Goal: Task Accomplishment & Management: Use online tool/utility

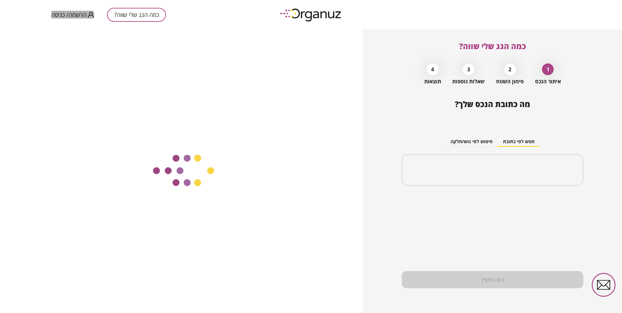
click at [74, 14] on span "הרשמה/ כניסה" at bounding box center [68, 14] width 35 height 7
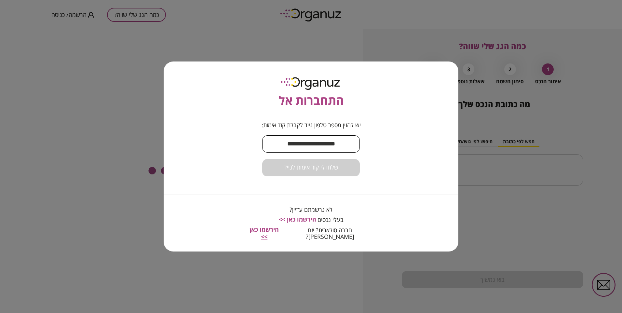
click at [288, 147] on input "text" at bounding box center [311, 143] width 98 height 19
type input "**********"
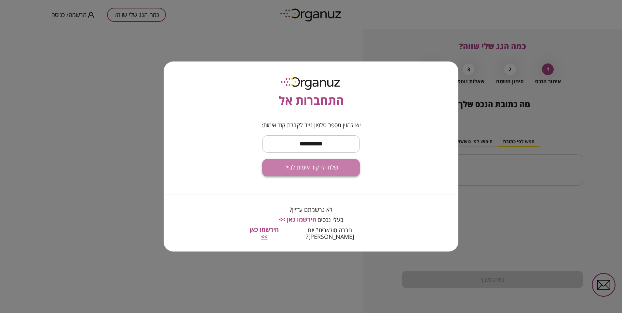
drag, startPoint x: 313, startPoint y: 171, endPoint x: 311, endPoint y: 165, distance: 6.5
click at [312, 167] on span "שלחו לי קוד אימות לנייד" at bounding box center [311, 167] width 54 height 7
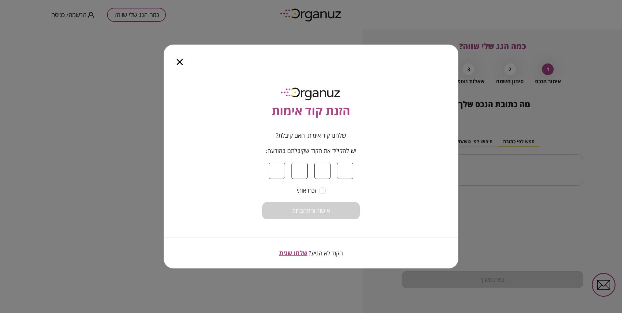
type input "*"
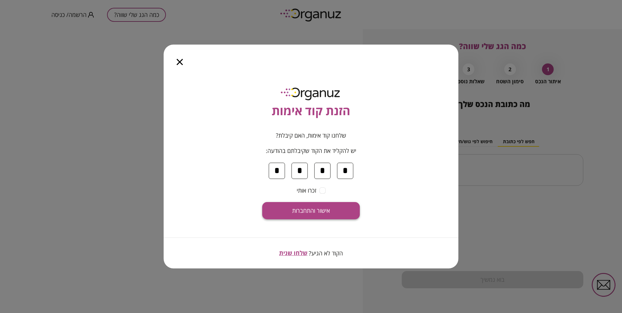
type input "*"
click at [323, 213] on span "אישור והתחברות" at bounding box center [311, 210] width 38 height 7
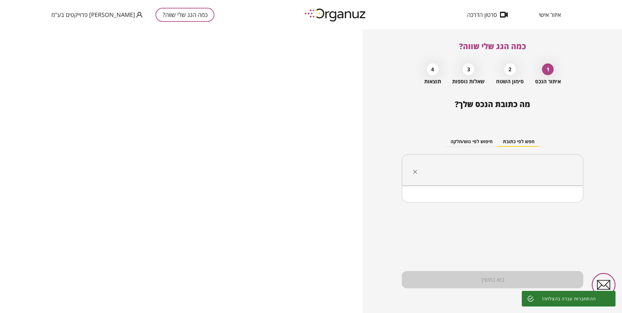
click at [534, 164] on input "text" at bounding box center [494, 170] width 161 height 16
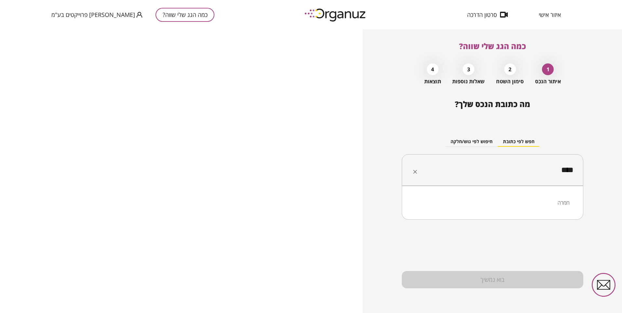
click at [557, 203] on li "חמרה" at bounding box center [492, 203] width 165 height 12
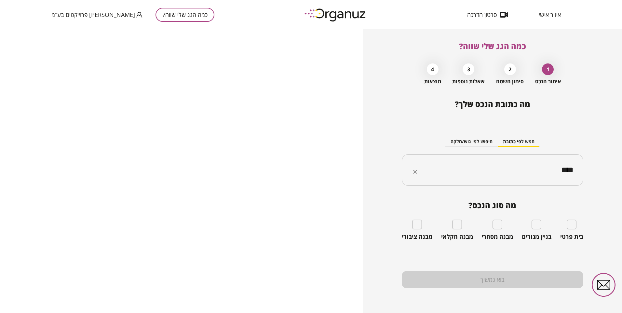
type input "****"
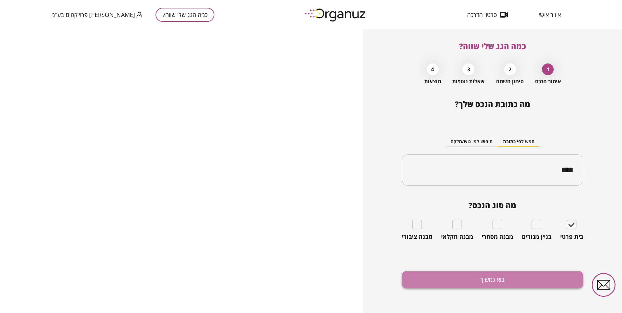
click at [468, 278] on button "בוא נמשיך" at bounding box center [492, 279] width 181 height 17
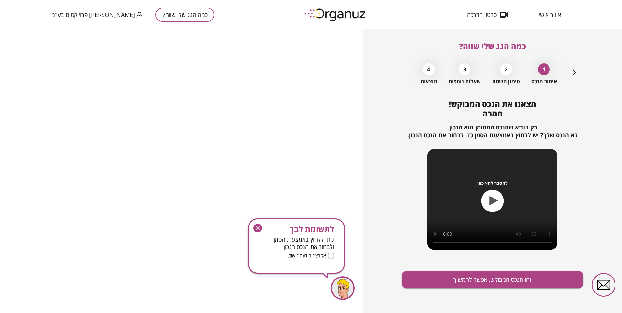
click at [255, 224] on icon "button" at bounding box center [257, 228] width 9 height 9
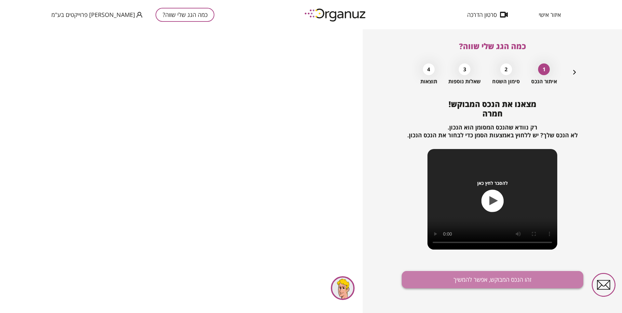
click at [437, 277] on button "זהו הנכס המבוקש, אפשר להמשיך" at bounding box center [492, 279] width 181 height 17
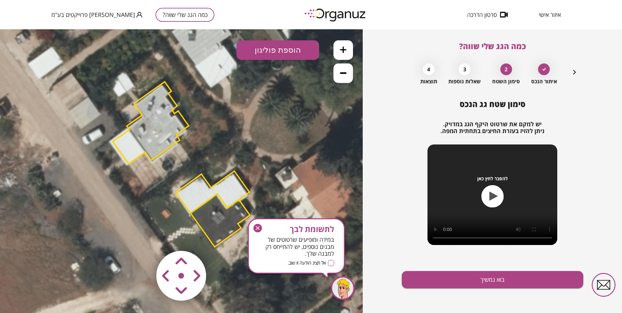
drag, startPoint x: 173, startPoint y: 191, endPoint x: 172, endPoint y: 183, distance: 7.2
click at [172, 183] on icon at bounding box center [183, 164] width 498 height 498
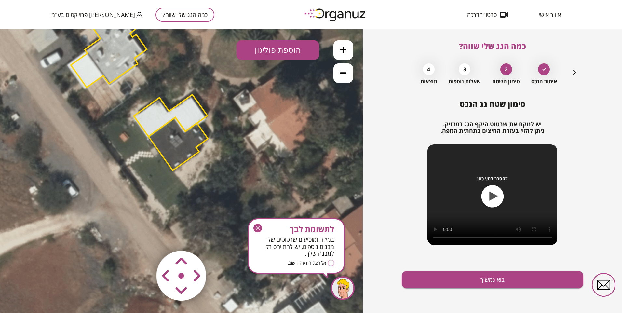
drag, startPoint x: 222, startPoint y: 207, endPoint x: 182, endPoint y: 137, distance: 80.7
click at [182, 137] on polygon at bounding box center [178, 143] width 60 height 53
drag, startPoint x: 275, startPoint y: 254, endPoint x: 219, endPoint y: 136, distance: 131.7
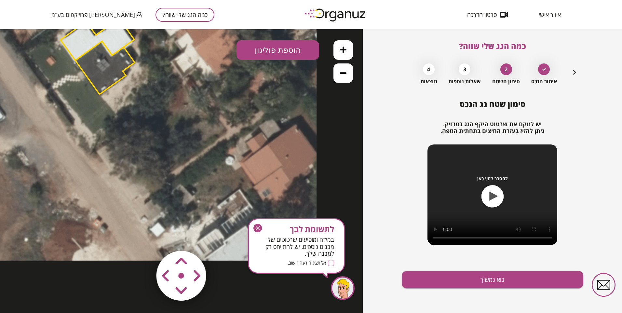
drag, startPoint x: 239, startPoint y: 154, endPoint x: 161, endPoint y: 63, distance: 119.7
click at [161, 63] on icon at bounding box center [68, 12] width 498 height 498
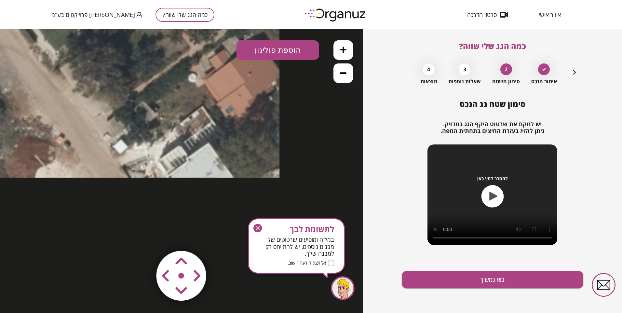
drag, startPoint x: 232, startPoint y: 176, endPoint x: 207, endPoint y: 127, distance: 55.1
click at [573, 69] on icon "button" at bounding box center [574, 72] width 8 height 8
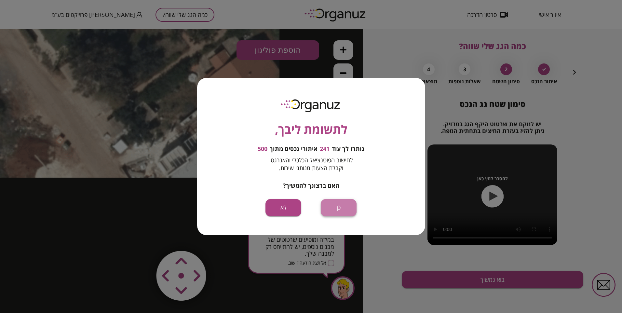
click at [339, 209] on button "כן" at bounding box center [339, 207] width 36 height 17
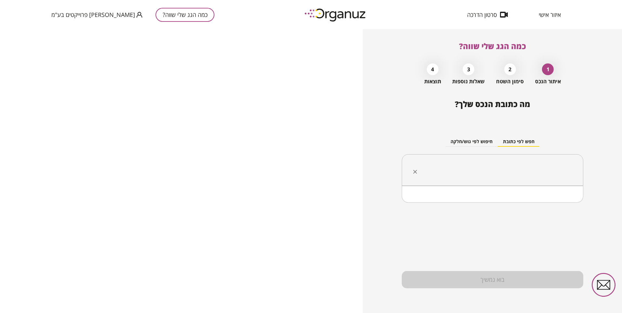
click at [488, 163] on input "text" at bounding box center [494, 170] width 161 height 16
click at [568, 204] on li "חמרה" at bounding box center [492, 203] width 165 height 12
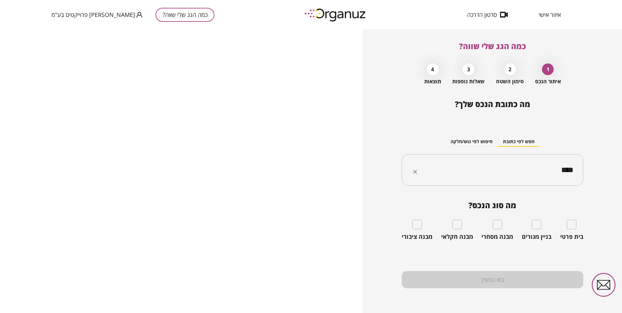
type input "****"
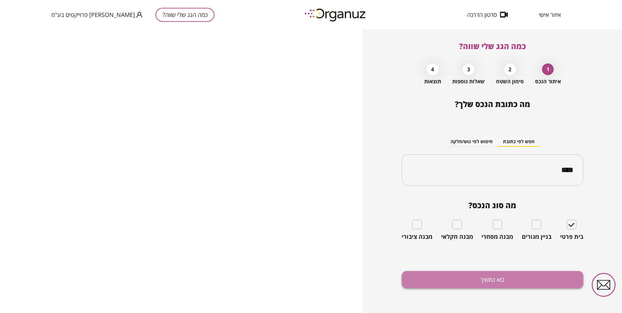
click at [502, 275] on button "בוא נמשיך" at bounding box center [492, 279] width 181 height 17
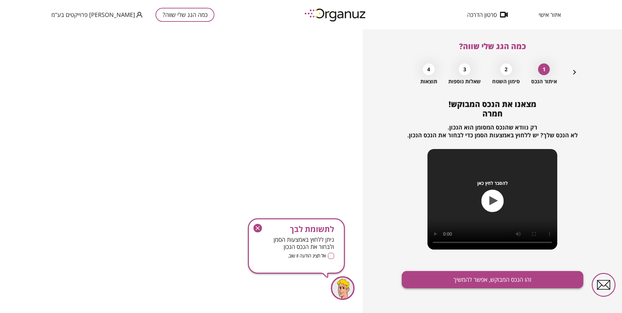
click at [491, 280] on button "זהו הנכס המבוקש, אפשר להמשיך" at bounding box center [492, 279] width 181 height 17
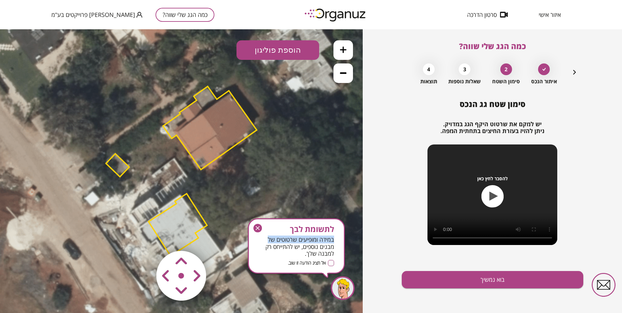
drag, startPoint x: 246, startPoint y: 263, endPoint x: 265, endPoint y: 170, distance: 95.7
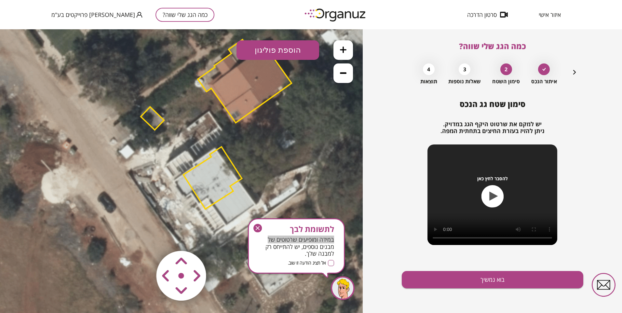
drag, startPoint x: 267, startPoint y: 171, endPoint x: 299, endPoint y: 125, distance: 56.6
click at [299, 125] on icon at bounding box center [215, 124] width 527 height 527
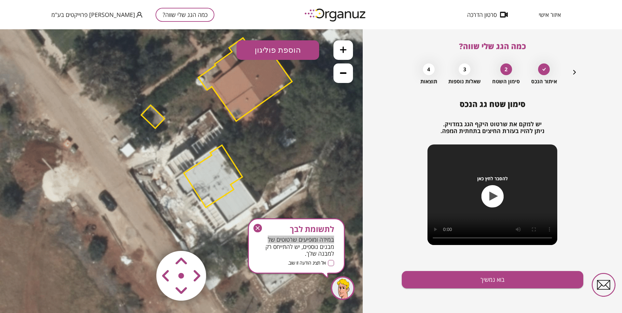
click at [142, 237] on area at bounding box center [142, 237] width 0 height 0
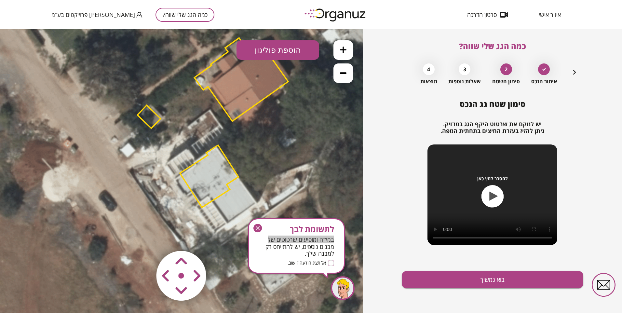
click at [142, 237] on area at bounding box center [142, 237] width 0 height 0
drag, startPoint x: 165, startPoint y: 286, endPoint x: 183, endPoint y: 292, distance: 19.2
click at [142, 237] on area at bounding box center [142, 237] width 0 height 0
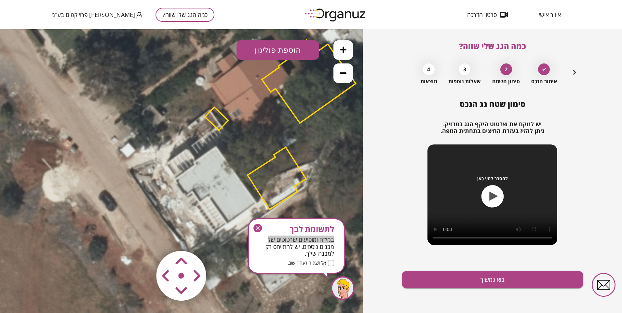
drag, startPoint x: 199, startPoint y: 274, endPoint x: 209, endPoint y: 264, distance: 14.0
click at [142, 237] on area at bounding box center [142, 237] width 0 height 0
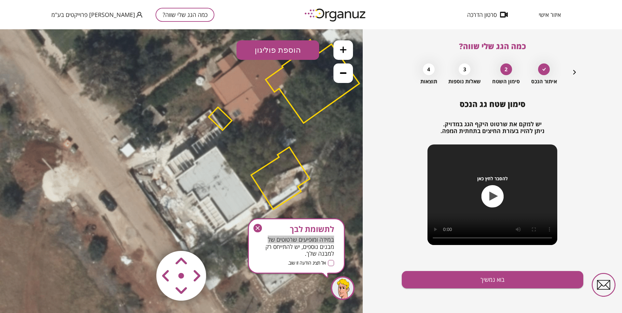
click at [272, 51] on button "הוספת פוליגון" at bounding box center [277, 50] width 83 height 20
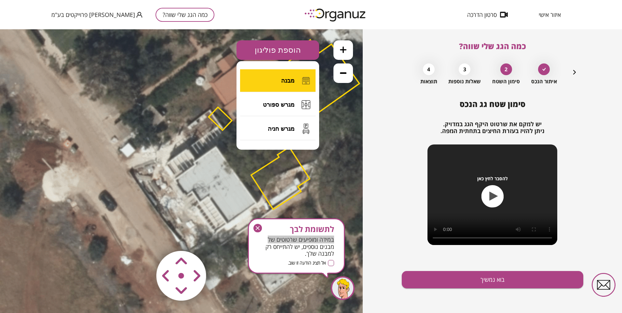
click at [286, 76] on button "מבנה" at bounding box center [277, 80] width 75 height 23
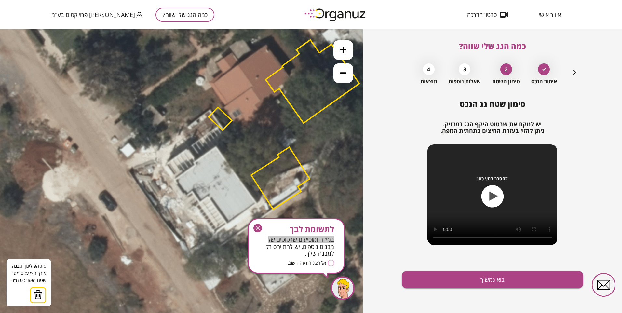
click at [216, 146] on icon at bounding box center [216, 122] width 527 height 527
click at [257, 202] on icon at bounding box center [216, 122] width 527 height 527
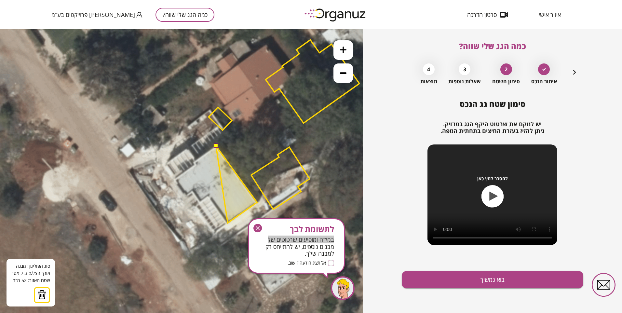
click at [228, 223] on polygon at bounding box center [236, 184] width 41 height 77
click at [209, 195] on polygon at bounding box center [233, 184] width 48 height 77
click at [200, 202] on polygon at bounding box center [228, 184] width 57 height 77
click at [193, 191] on polygon at bounding box center [225, 184] width 64 height 77
click at [185, 196] on polygon at bounding box center [221, 184] width 72 height 77
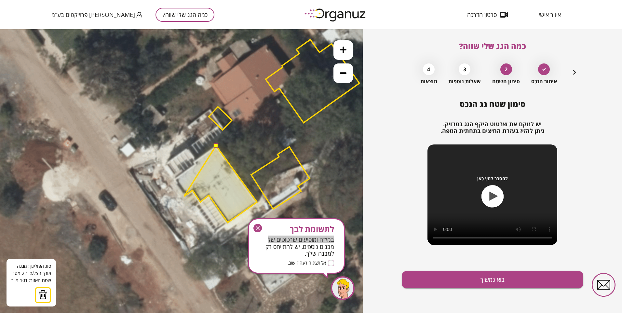
click at [184, 196] on polygon at bounding box center [220, 184] width 73 height 77
click at [186, 196] on polygon at bounding box center [221, 184] width 71 height 77
click at [174, 179] on polygon at bounding box center [215, 184] width 83 height 77
click at [196, 165] on polygon at bounding box center [215, 184] width 83 height 77
click at [193, 161] on polygon at bounding box center [215, 184] width 83 height 77
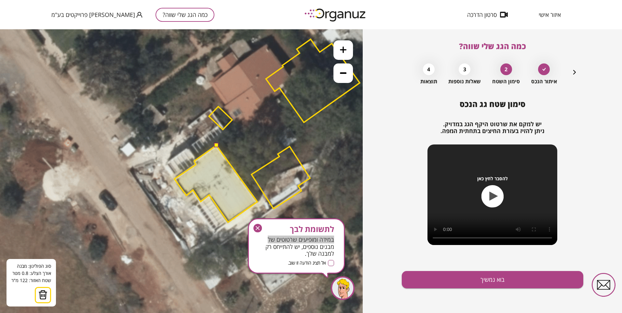
click at [194, 161] on polygon at bounding box center [215, 183] width 83 height 77
click at [217, 144] on button at bounding box center [216, 145] width 5 height 5
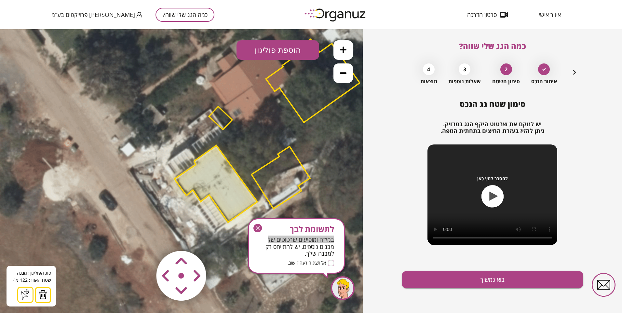
click at [268, 50] on button "הוספת פוליגון" at bounding box center [277, 50] width 83 height 20
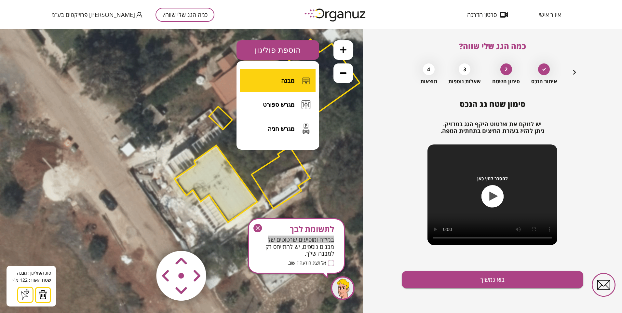
click at [282, 80] on span "מבנה" at bounding box center [287, 80] width 13 height 7
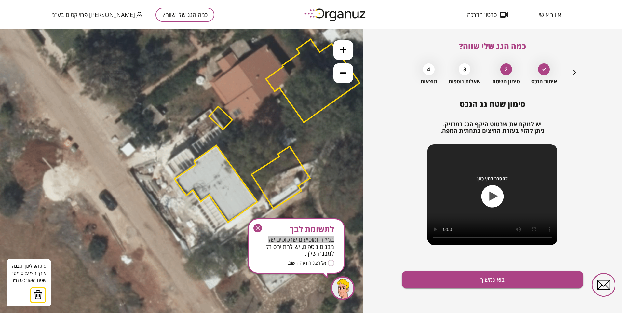
click at [195, 159] on polygon at bounding box center [215, 183] width 83 height 77
click at [188, 147] on polygon at bounding box center [191, 153] width 7 height 12
click at [164, 164] on polygon at bounding box center [179, 156] width 31 height 18
click at [165, 163] on polygon at bounding box center [180, 155] width 30 height 16
click at [177, 177] on polygon at bounding box center [181, 162] width 30 height 31
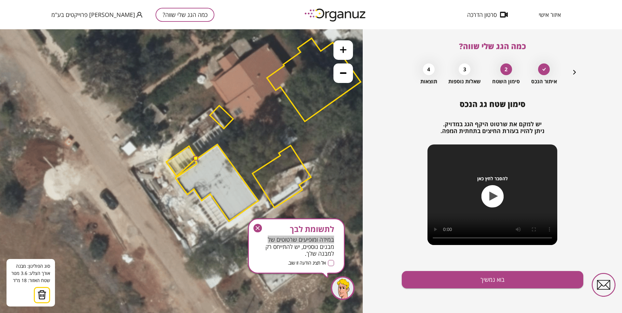
click at [177, 176] on polygon at bounding box center [181, 161] width 30 height 30
click at [197, 164] on polygon at bounding box center [181, 161] width 31 height 30
click at [195, 156] on button at bounding box center [196, 158] width 5 height 5
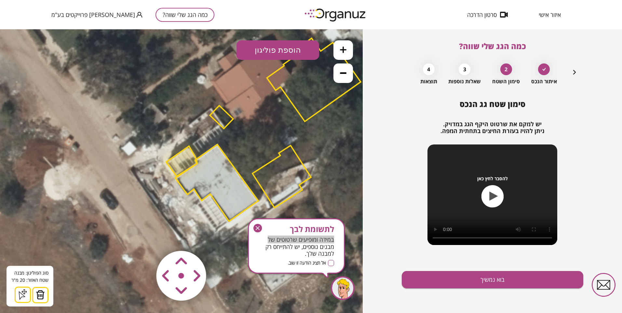
click at [266, 47] on button "הוספת פוליגון" at bounding box center [277, 50] width 83 height 20
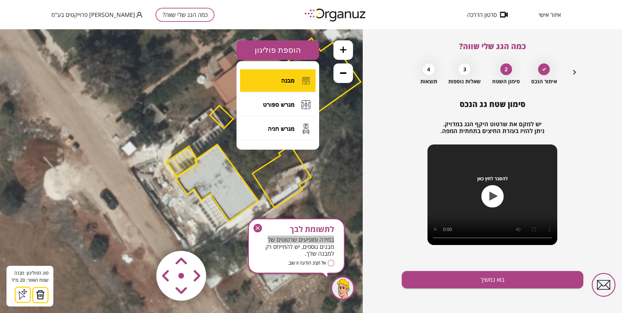
click at [289, 78] on span "מבנה" at bounding box center [287, 80] width 13 height 7
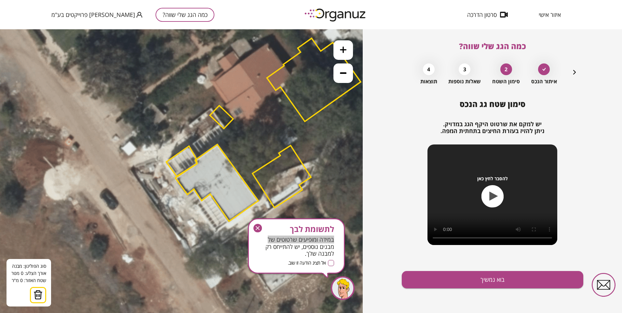
click at [210, 194] on polygon at bounding box center [216, 182] width 83 height 77
click at [229, 221] on polygon at bounding box center [216, 182] width 83 height 77
click at [213, 232] on polygon at bounding box center [219, 212] width 19 height 37
click at [195, 205] on polygon at bounding box center [212, 212] width 34 height 37
click at [209, 192] on button at bounding box center [209, 194] width 5 height 5
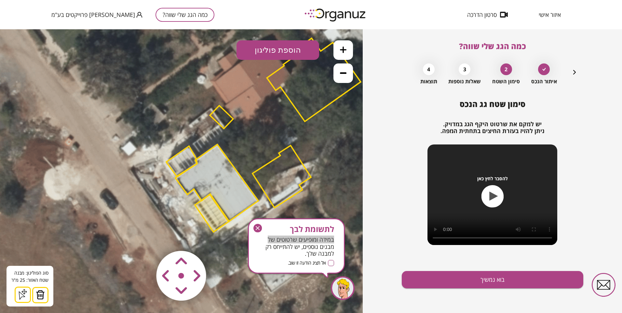
click at [269, 50] on button "הוספת פוליגון" at bounding box center [277, 50] width 83 height 20
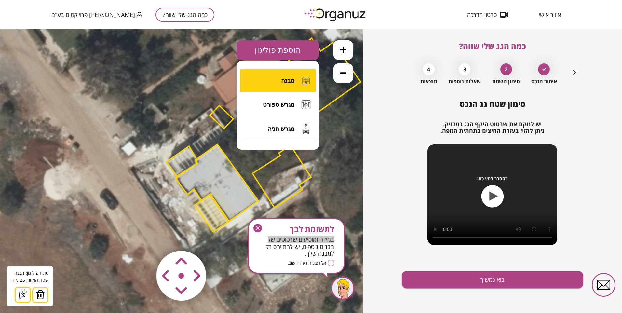
click at [286, 81] on span "מבנה" at bounding box center [287, 80] width 13 height 7
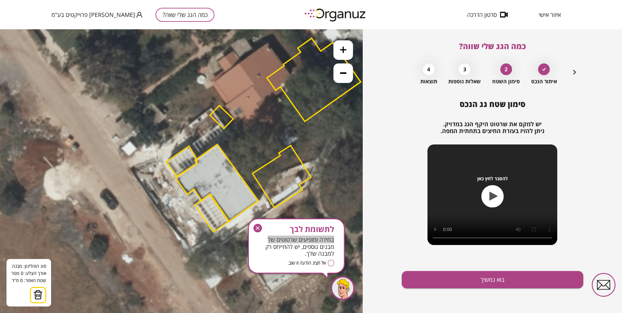
click at [160, 161] on icon at bounding box center [217, 121] width 527 height 527
click at [144, 136] on polygon at bounding box center [152, 148] width 16 height 25
click at [119, 153] on polygon at bounding box center [139, 148] width 41 height 25
click at [136, 177] on polygon at bounding box center [139, 157] width 41 height 42
click at [159, 159] on button at bounding box center [160, 160] width 5 height 5
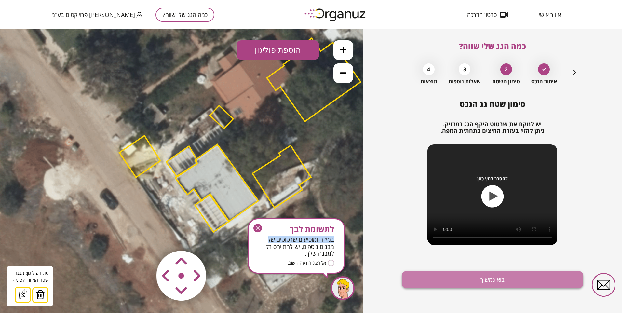
click at [451, 276] on button "בוא נמשיך" at bounding box center [492, 279] width 181 height 17
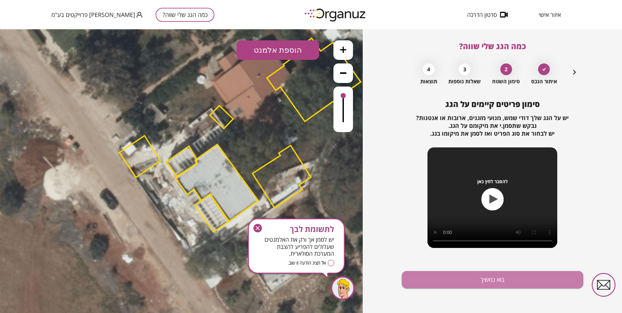
click at [451, 276] on button "בוא נמשיך" at bounding box center [492, 279] width 181 height 17
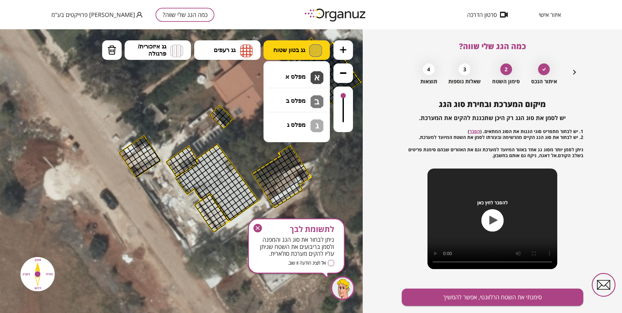
click at [288, 48] on span "גג בטון שטוח" at bounding box center [289, 50] width 32 height 7
click at [300, 73] on div ".st0 { fill: #FFFFFF; } 37" at bounding box center [181, 171] width 363 height 284
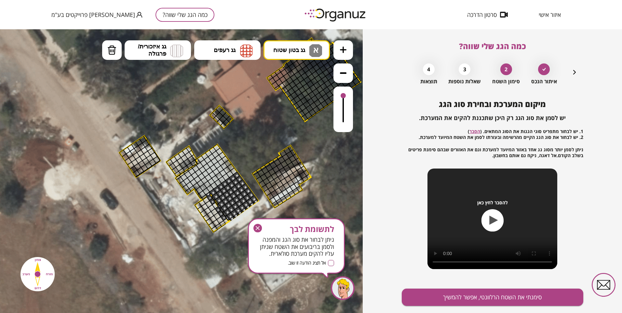
drag, startPoint x: 232, startPoint y: 219, endPoint x: 229, endPoint y: 204, distance: 15.5
drag, startPoint x: 202, startPoint y: 194, endPoint x: 209, endPoint y: 172, distance: 23.1
click at [205, 165] on div at bounding box center [206, 166] width 7 height 7
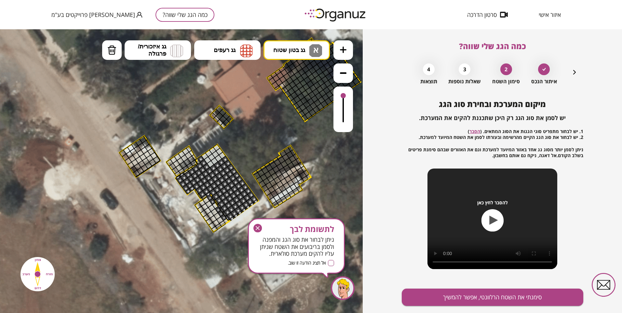
drag, startPoint x: 199, startPoint y: 189, endPoint x: 195, endPoint y: 191, distance: 5.1
click at [199, 189] on div at bounding box center [198, 189] width 7 height 7
click at [194, 191] on div at bounding box center [196, 192] width 5 height 6
click at [196, 191] on div at bounding box center [197, 192] width 5 height 6
click at [204, 196] on div at bounding box center [205, 197] width 6 height 6
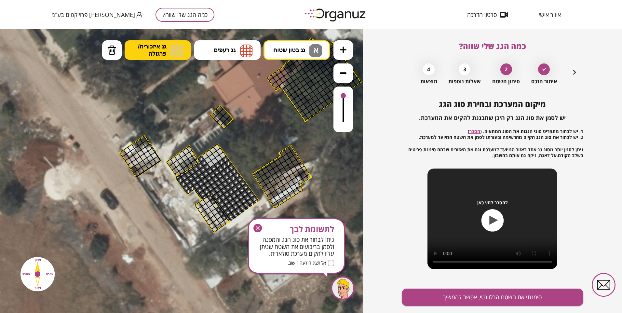
click at [151, 46] on span "גג איזכורית/ פרגולה" at bounding box center [152, 50] width 28 height 14
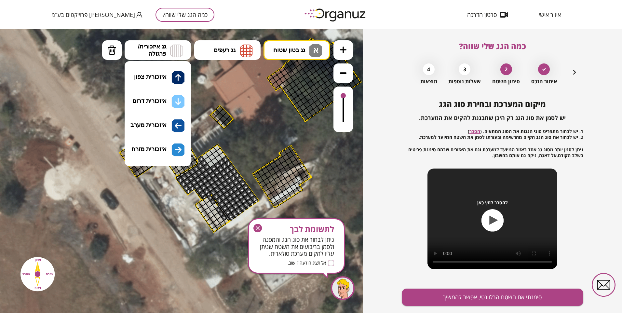
click at [170, 126] on div ".st0 { fill: #FFFFFF; } 37" at bounding box center [181, 171] width 363 height 284
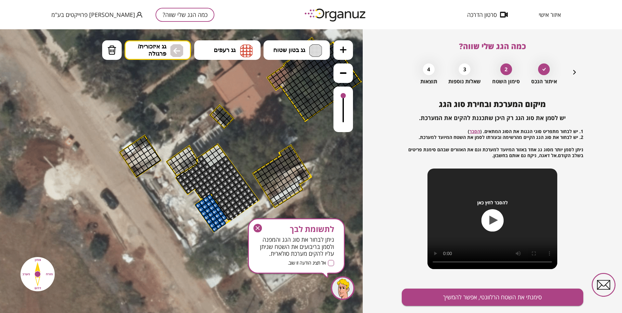
drag, startPoint x: 197, startPoint y: 206, endPoint x: 199, endPoint y: 203, distance: 4.0
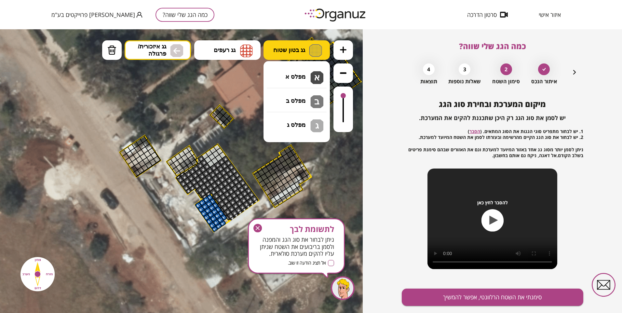
click at [277, 47] on span "גג בטון שטוח" at bounding box center [289, 50] width 32 height 7
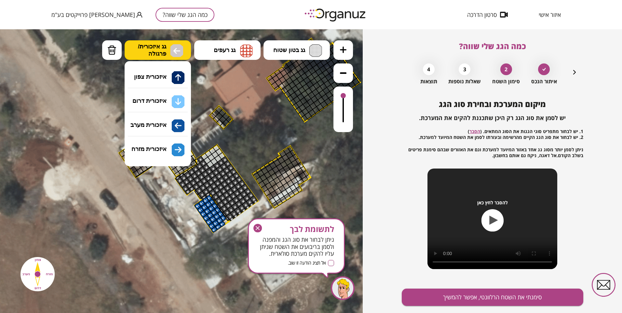
click at [162, 44] on span "גג איזכורית/ פרגולה" at bounding box center [152, 50] width 28 height 14
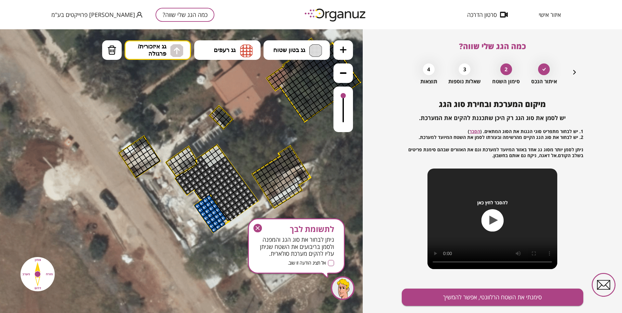
click at [175, 78] on div ".st0 { fill: #FFFFFF; } 37" at bounding box center [181, 171] width 363 height 284
drag, startPoint x: 176, startPoint y: 174, endPoint x: 183, endPoint y: 158, distance: 17.5
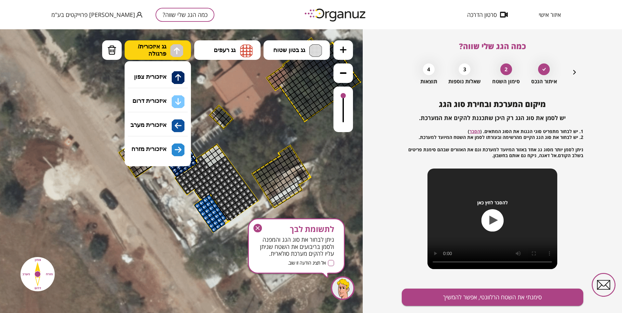
click at [151, 44] on span "גג איזכורית/ פרגולה" at bounding box center [152, 50] width 28 height 14
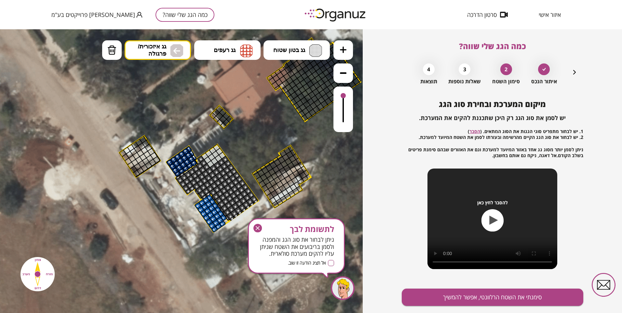
drag, startPoint x: 173, startPoint y: 126, endPoint x: 164, endPoint y: 128, distance: 9.5
click at [173, 125] on div ".st0 { fill: #FFFFFF; } 37" at bounding box center [181, 171] width 363 height 284
drag, startPoint x: 124, startPoint y: 151, endPoint x: 171, endPoint y: 153, distance: 46.5
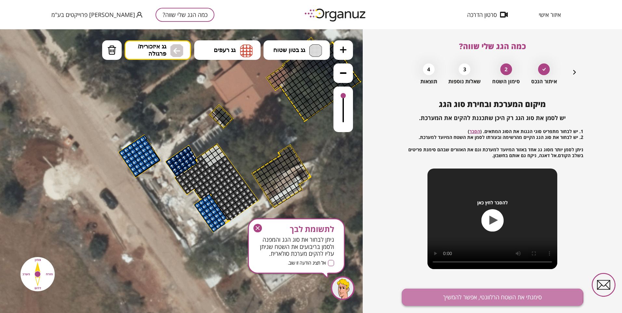
click at [456, 296] on button "סימנתי את השטח הרלוונטי, אפשר להמשיך" at bounding box center [492, 296] width 181 height 17
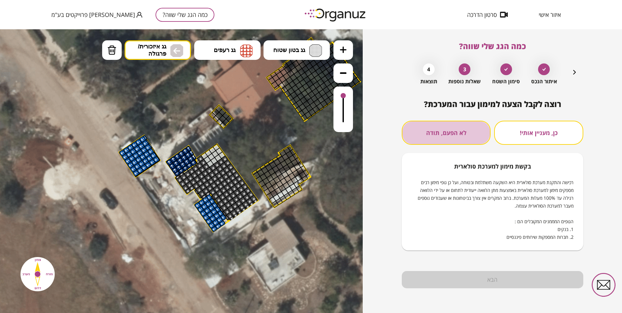
click at [446, 131] on button "לא הפעם, תודה" at bounding box center [446, 133] width 89 height 24
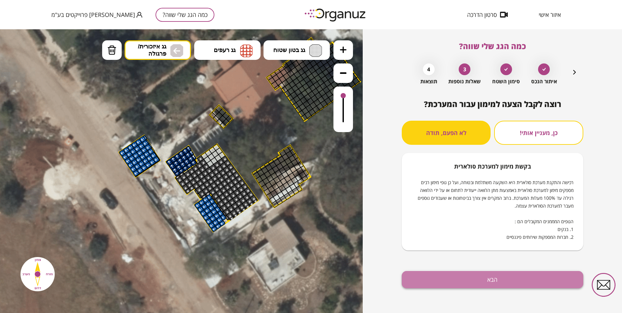
click at [447, 281] on button "הבא" at bounding box center [492, 279] width 181 height 17
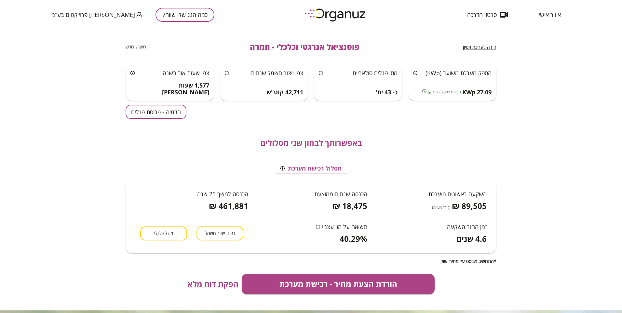
click at [161, 111] on button "הדמיה - פריסת פנלים" at bounding box center [156, 112] width 61 height 14
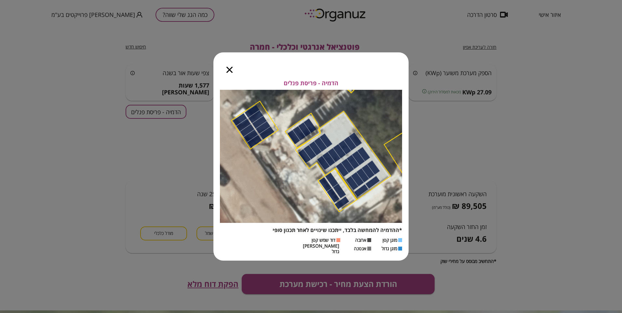
click at [227, 69] on div at bounding box center [229, 65] width 32 height 27
click at [231, 71] on icon "button" at bounding box center [229, 70] width 6 height 6
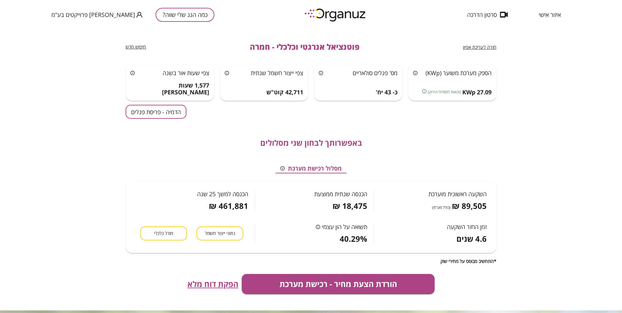
click at [485, 45] on span "חזרה לעריכת אפיון" at bounding box center [479, 47] width 33 height 6
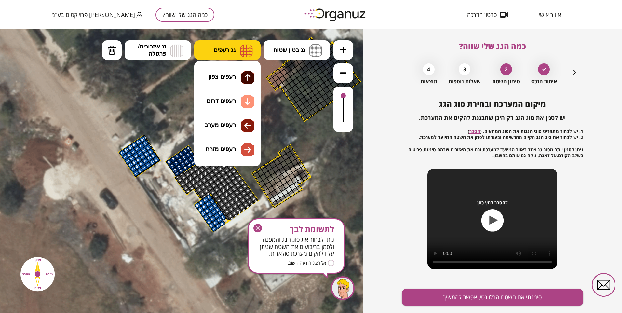
click at [241, 51] on img at bounding box center [246, 50] width 13 height 13
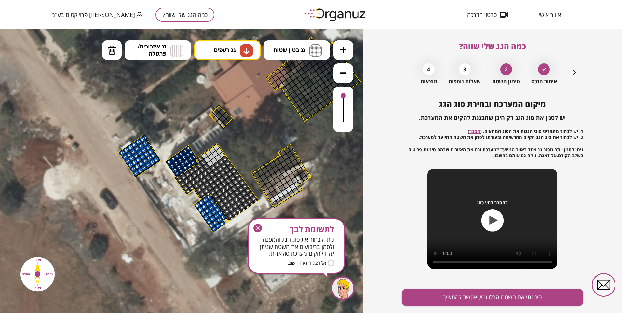
click at [245, 97] on div ".st0 { fill: #FFFFFF; } 10" at bounding box center [181, 171] width 363 height 284
drag, startPoint x: 231, startPoint y: 219, endPoint x: 237, endPoint y: 200, distance: 19.9
drag, startPoint x: 218, startPoint y: 199, endPoint x: 243, endPoint y: 184, distance: 28.7
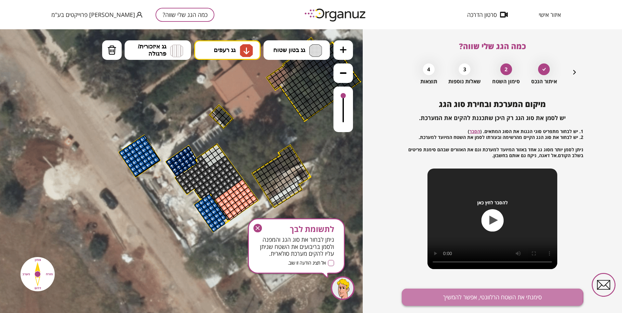
click at [439, 296] on button "סימנתי את השטח הרלוונטי, אפשר להמשיך" at bounding box center [492, 296] width 181 height 17
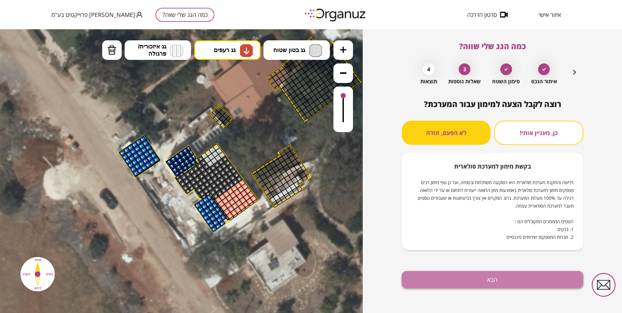
click at [442, 279] on button "הבא" at bounding box center [492, 279] width 181 height 17
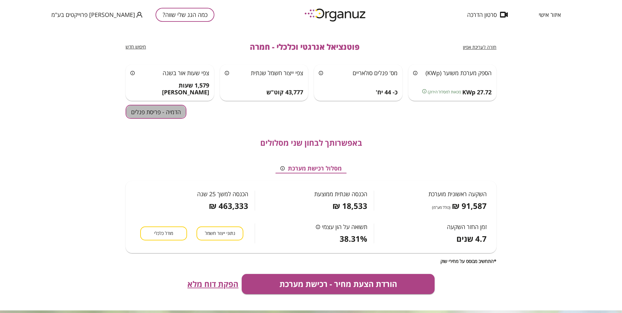
click at [159, 109] on button "הדמיה - פריסת פנלים" at bounding box center [156, 112] width 61 height 14
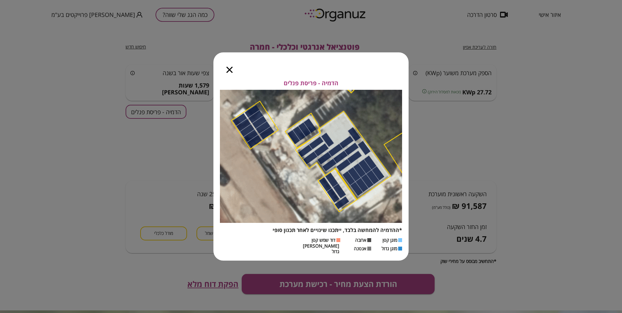
click at [228, 71] on icon "button" at bounding box center [229, 70] width 6 height 6
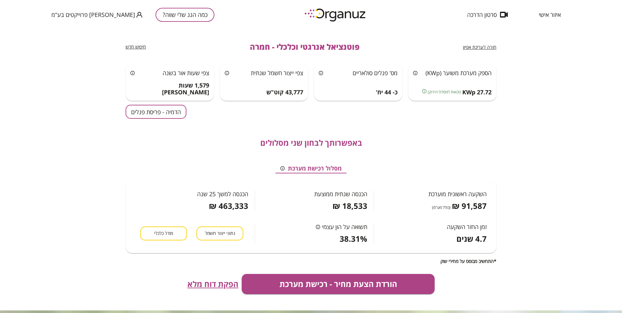
click at [477, 45] on span "חזרה לעריכת אפיון" at bounding box center [479, 47] width 33 height 6
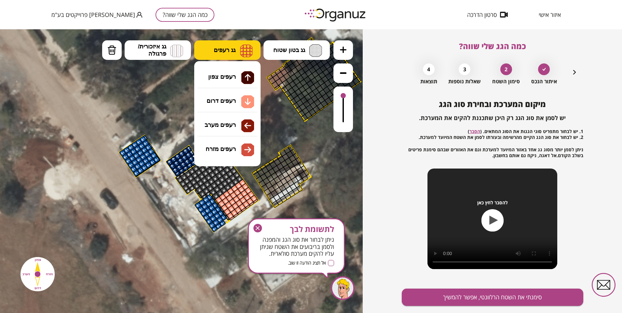
click at [243, 50] on img at bounding box center [246, 50] width 13 height 13
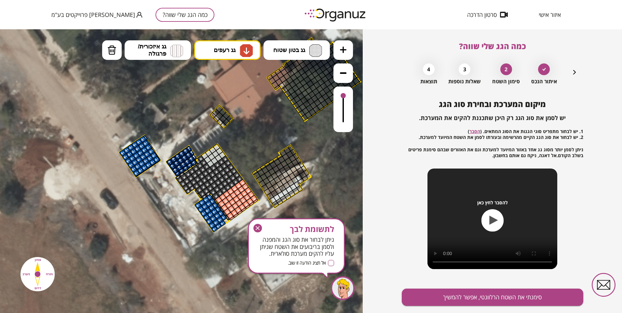
click at [225, 98] on div ".st0 { fill: #FFFFFF; } 10" at bounding box center [181, 171] width 363 height 284
drag, startPoint x: 180, startPoint y: 174, endPoint x: 222, endPoint y: 169, distance: 41.9
drag, startPoint x: 228, startPoint y: 167, endPoint x: 225, endPoint y: 174, distance: 8.2
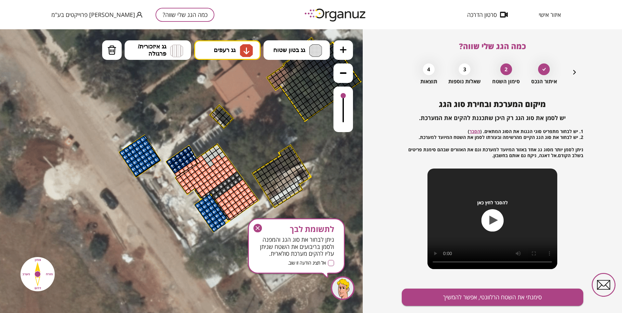
drag, startPoint x: 226, startPoint y: 174, endPoint x: 232, endPoint y: 172, distance: 6.0
click at [111, 53] on img at bounding box center [111, 50] width 9 height 10
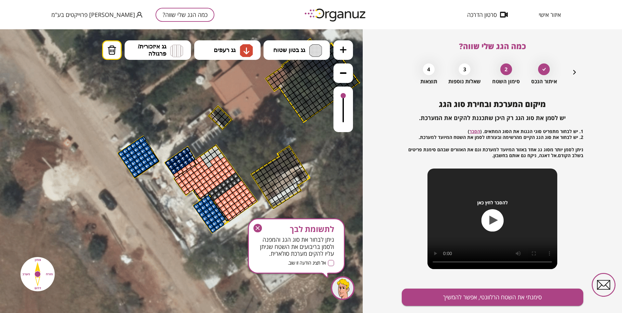
click at [213, 159] on div at bounding box center [212, 161] width 7 height 7
click at [217, 157] on div at bounding box center [216, 158] width 7 height 7
click at [195, 191] on div at bounding box center [197, 190] width 7 height 7
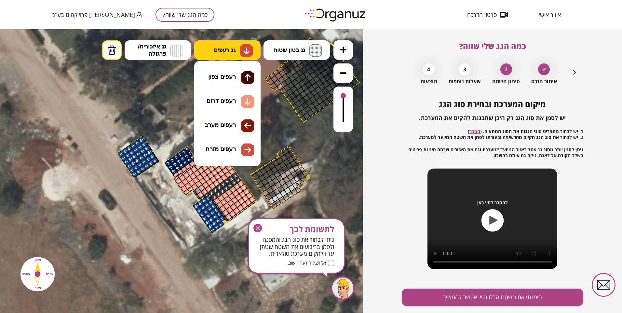
click at [240, 49] on img at bounding box center [246, 50] width 13 height 13
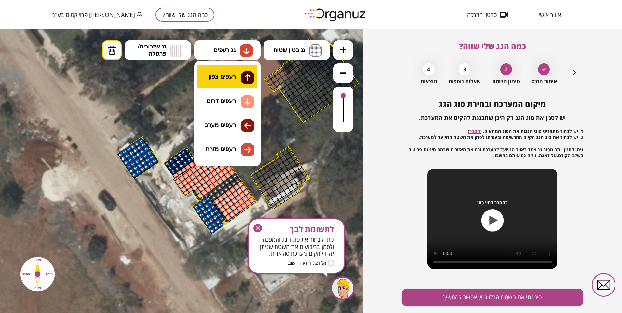
click at [236, 80] on div ".st0 { fill: #FFFFFF; } 10" at bounding box center [181, 171] width 363 height 284
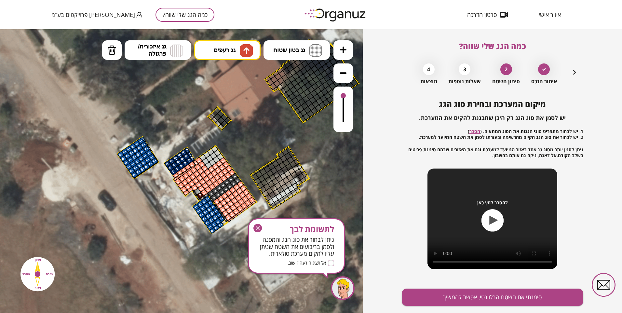
click at [200, 193] on div at bounding box center [199, 195] width 7 height 7
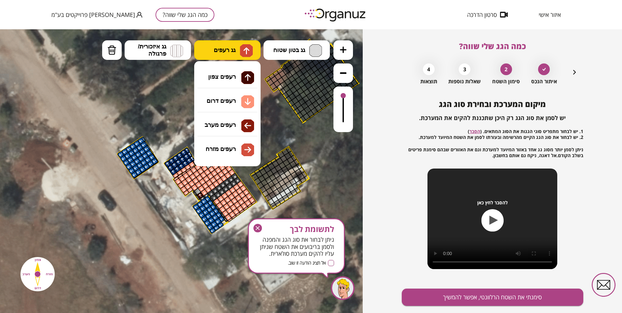
click at [242, 54] on img at bounding box center [246, 50] width 13 height 13
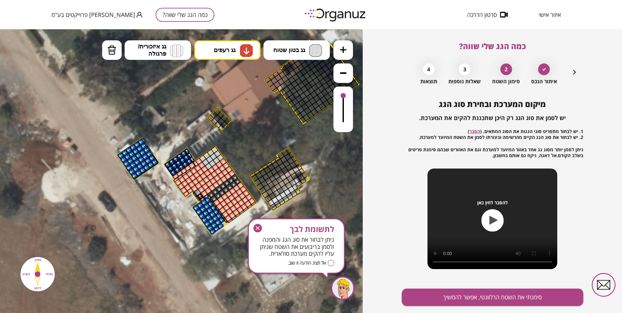
drag, startPoint x: 237, startPoint y: 95, endPoint x: 222, endPoint y: 123, distance: 31.3
click at [237, 98] on div ".st0 { fill: #FFFFFF; } 10" at bounding box center [181, 171] width 363 height 284
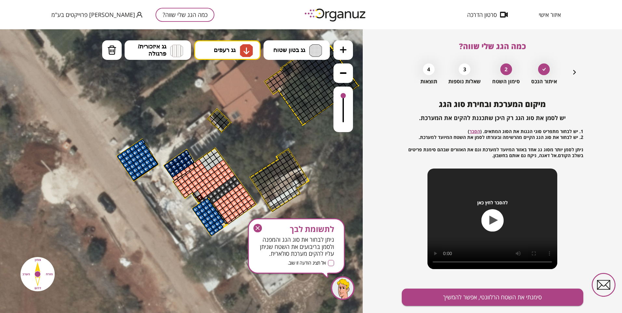
click at [195, 191] on div at bounding box center [193, 189] width 7 height 7
click at [198, 194] on div at bounding box center [196, 193] width 7 height 7
click at [195, 196] on div at bounding box center [196, 193] width 7 height 7
click at [194, 196] on div at bounding box center [194, 196] width 5 height 6
click at [198, 199] on div at bounding box center [199, 197] width 7 height 7
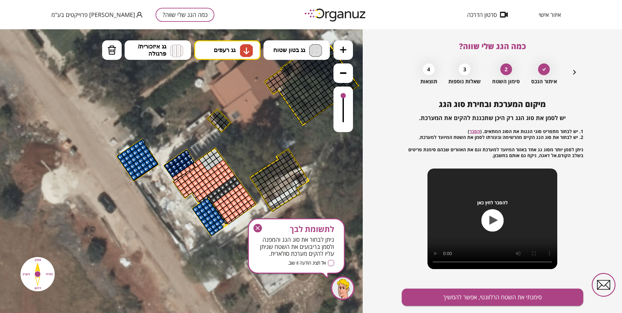
click at [197, 199] on div at bounding box center [197, 200] width 5 height 6
click at [458, 296] on button "סימנתי את השטח הרלוונטי, אפשר להמשיך" at bounding box center [492, 296] width 181 height 17
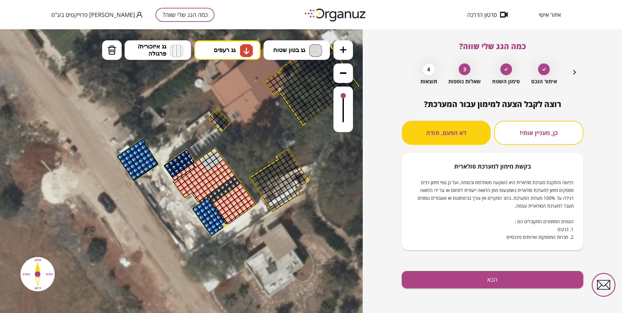
click at [233, 45] on div at bounding box center [181, 171] width 363 height 284
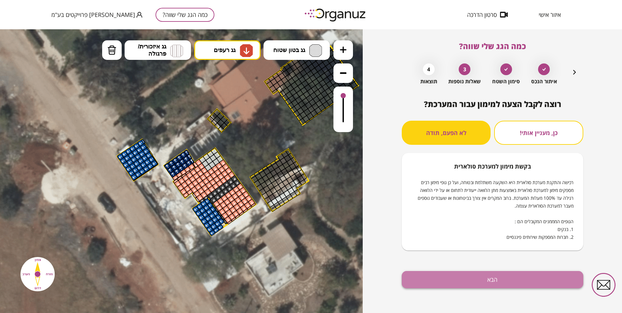
click at [479, 277] on button "הבא" at bounding box center [492, 279] width 181 height 17
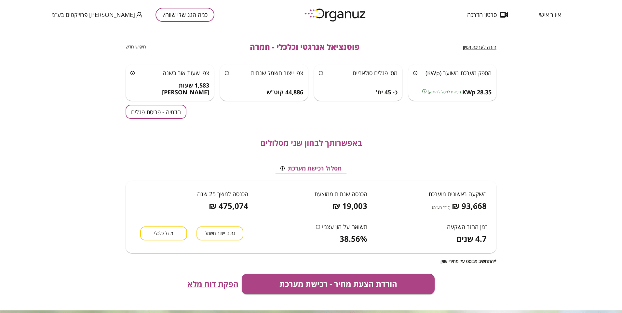
click at [167, 114] on button "הדמיה - פריסת פנלים" at bounding box center [156, 112] width 61 height 14
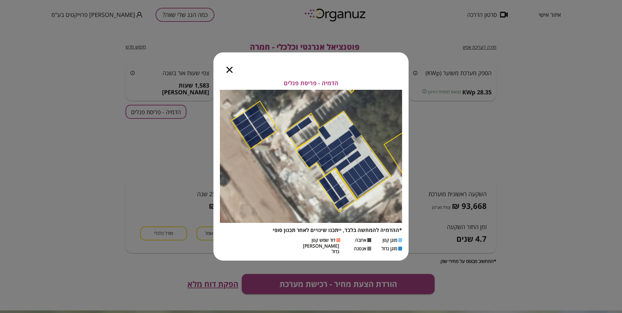
click at [229, 72] on icon "button" at bounding box center [229, 70] width 6 height 6
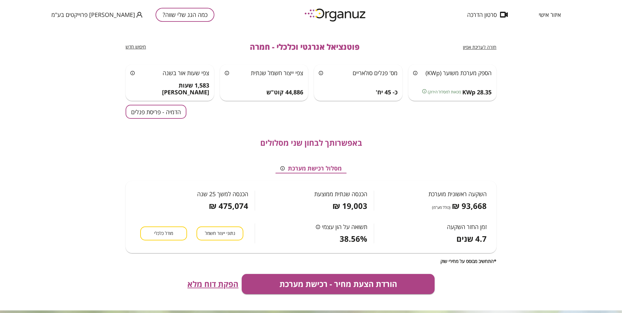
click at [473, 48] on span "חזרה לעריכת אפיון" at bounding box center [479, 47] width 33 height 6
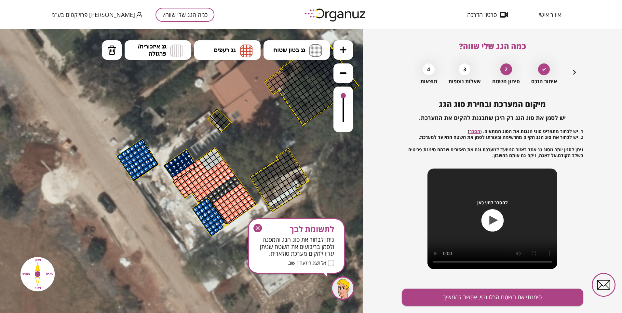
drag, startPoint x: 209, startPoint y: 195, endPoint x: 227, endPoint y: 160, distance: 39.0
click at [234, 52] on span "גג רעפים" at bounding box center [225, 50] width 22 height 7
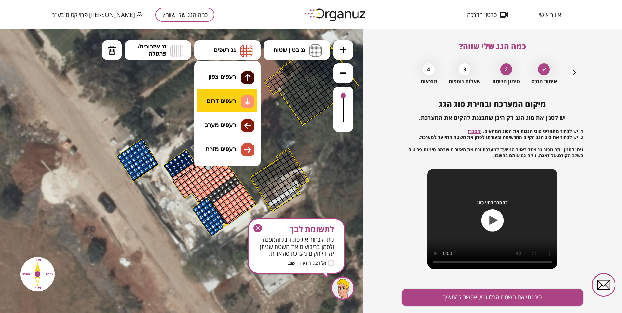
click at [236, 103] on div ".st0 { fill: #FFFFFF; } 10" at bounding box center [181, 171] width 363 height 284
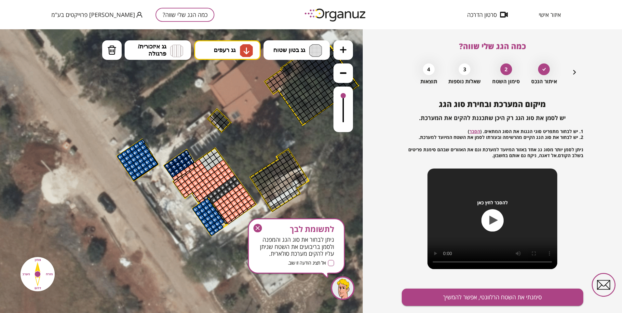
click at [202, 199] on div at bounding box center [202, 201] width 6 height 6
click at [207, 197] on div at bounding box center [206, 198] width 6 height 6
click at [211, 195] on div at bounding box center [210, 195] width 7 height 7
click at [215, 192] on div at bounding box center [214, 192] width 7 height 7
click at [217, 190] on div at bounding box center [218, 189] width 7 height 7
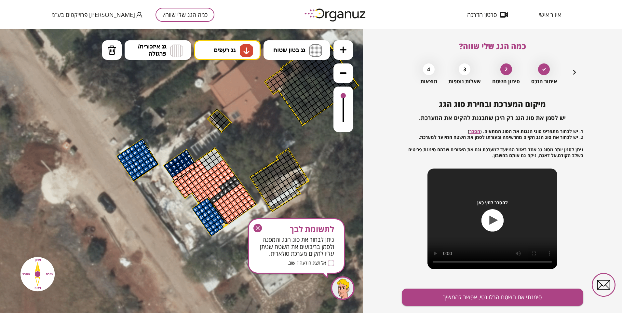
click at [222, 186] on div at bounding box center [222, 186] width 7 height 7
click at [226, 182] on div at bounding box center [226, 184] width 7 height 7
click at [229, 181] on div at bounding box center [230, 181] width 7 height 7
click at [234, 177] on div at bounding box center [234, 178] width 7 height 7
click at [169, 52] on button "גג איזכורית/ פרגולה" at bounding box center [158, 50] width 66 height 20
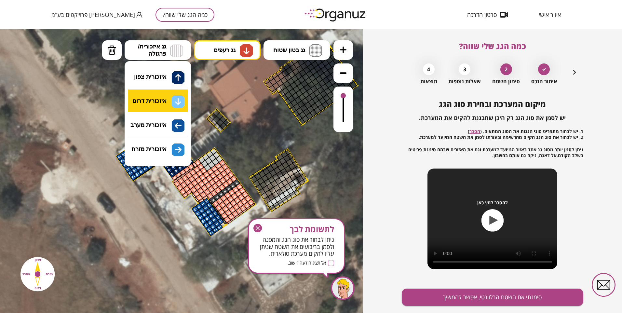
click at [163, 100] on div ".st0 { fill: #FFFFFF; } 10" at bounding box center [181, 171] width 363 height 284
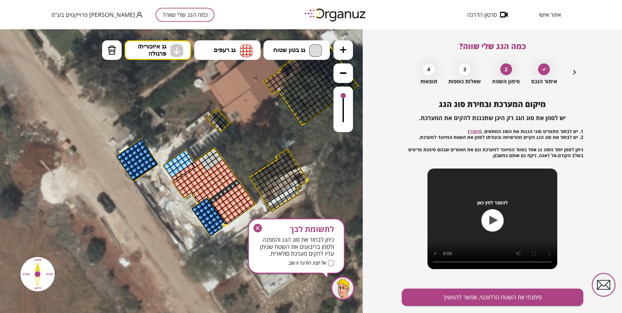
drag, startPoint x: 171, startPoint y: 173, endPoint x: 182, endPoint y: 160, distance: 17.1
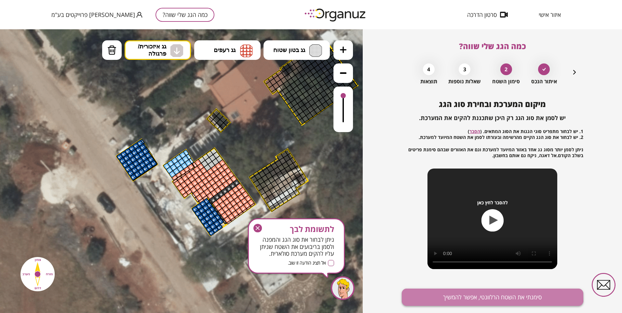
click at [477, 295] on button "סימנתי את השטח הרלוונטי, אפשר להמשיך" at bounding box center [492, 296] width 181 height 17
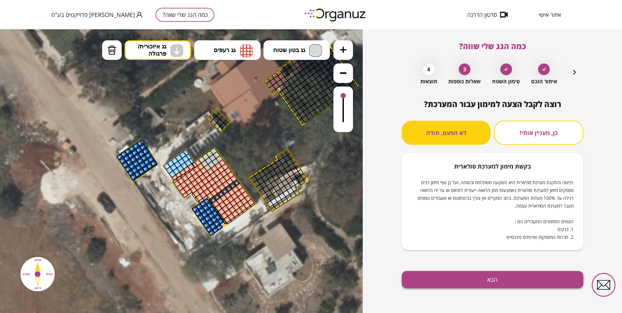
click at [457, 282] on button "הבא" at bounding box center [492, 279] width 181 height 17
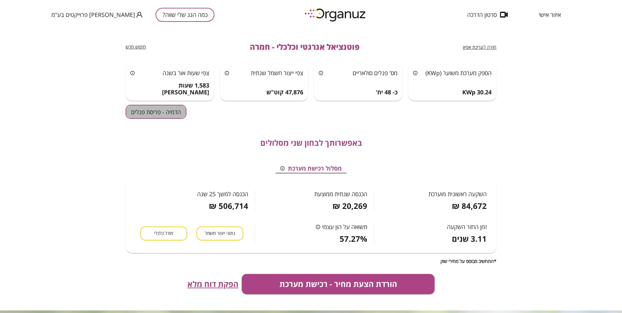
click at [154, 110] on button "הדמיה - פריסת פנלים" at bounding box center [156, 112] width 61 height 14
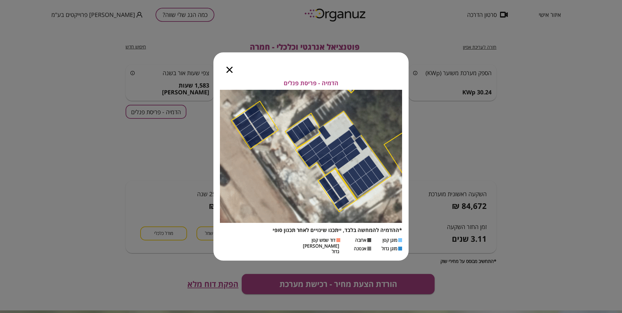
click at [227, 71] on icon "button" at bounding box center [229, 70] width 6 height 6
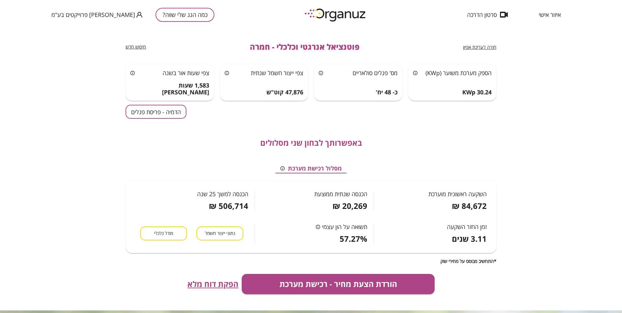
click at [476, 46] on span "חזרה לעריכת אפיון" at bounding box center [479, 47] width 33 height 6
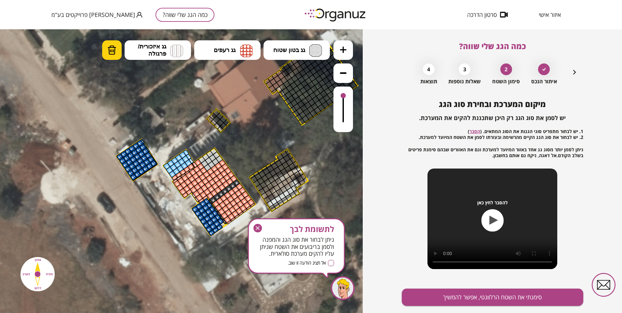
click at [106, 50] on button "מחיקה" at bounding box center [112, 50] width 20 height 20
drag, startPoint x: 179, startPoint y: 174, endPoint x: 186, endPoint y: 171, distance: 7.7
click at [186, 171] on div at bounding box center [186, 169] width 7 height 7
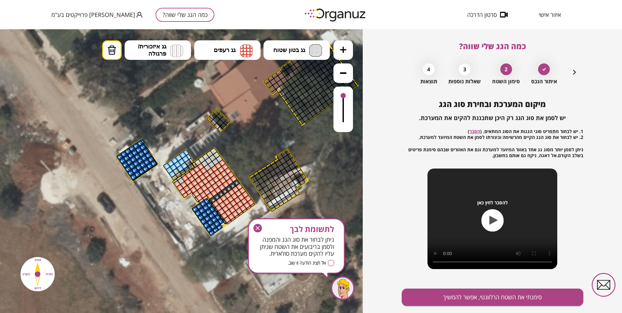
click at [175, 180] on div at bounding box center [175, 181] width 6 height 5
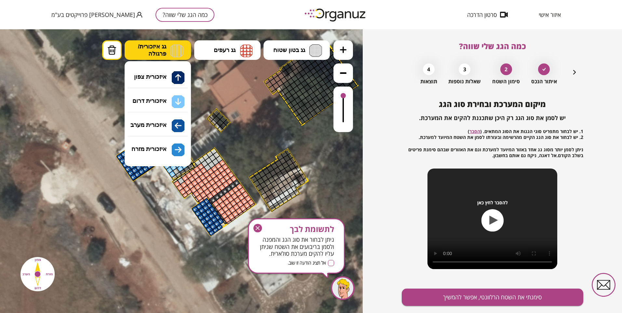
click at [164, 50] on span "גג איזכורית/ פרגולה" at bounding box center [152, 50] width 28 height 14
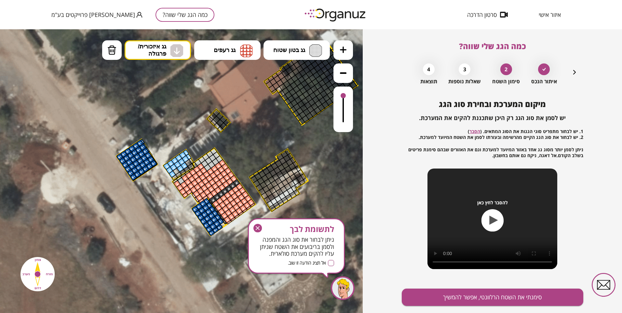
click at [167, 100] on div ".st0 { fill: #FFFFFF; } 10" at bounding box center [181, 171] width 363 height 284
drag, startPoint x: 175, startPoint y: 170, endPoint x: 190, endPoint y: 159, distance: 18.2
drag, startPoint x: 174, startPoint y: 176, endPoint x: 190, endPoint y: 167, distance: 19.0
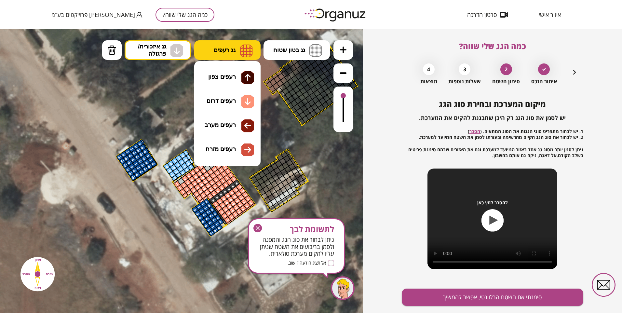
click at [241, 47] on img at bounding box center [246, 50] width 13 height 13
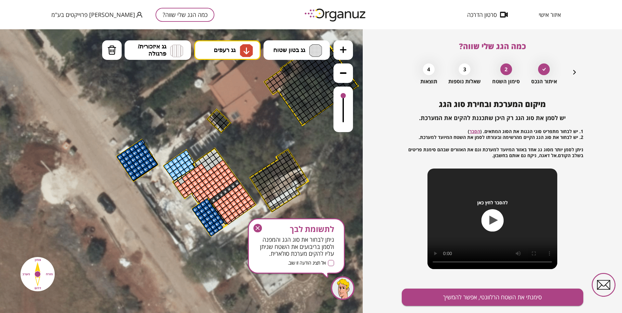
click at [235, 102] on div ".st0 { fill: #FFFFFF; } 10" at bounding box center [181, 171] width 363 height 284
click at [182, 181] on div at bounding box center [181, 181] width 7 height 7
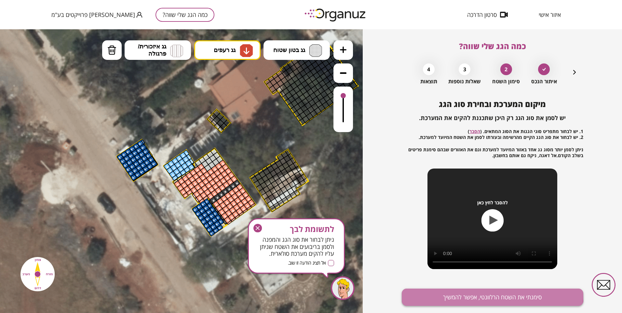
click at [475, 293] on button "סימנתי את השטח הרלוונטי, אפשר להמשיך" at bounding box center [492, 296] width 181 height 17
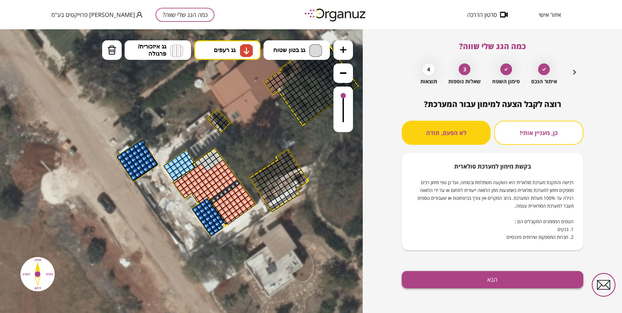
click at [474, 282] on button "הבא" at bounding box center [492, 279] width 181 height 17
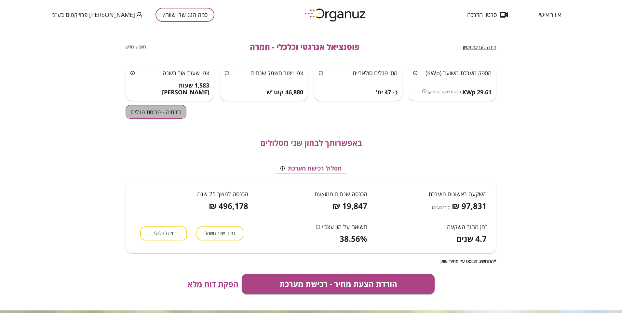
click at [167, 115] on button "הדמיה - פריסת פנלים" at bounding box center [156, 112] width 61 height 14
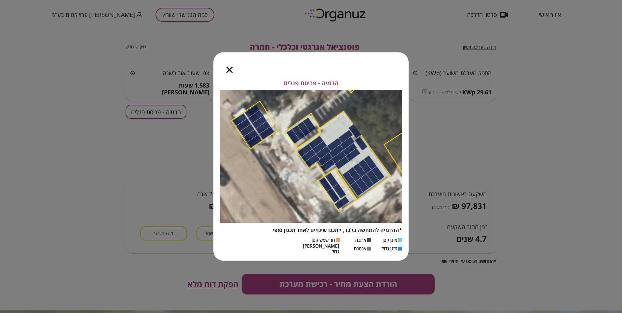
click at [230, 73] on icon "button" at bounding box center [229, 70] width 6 height 6
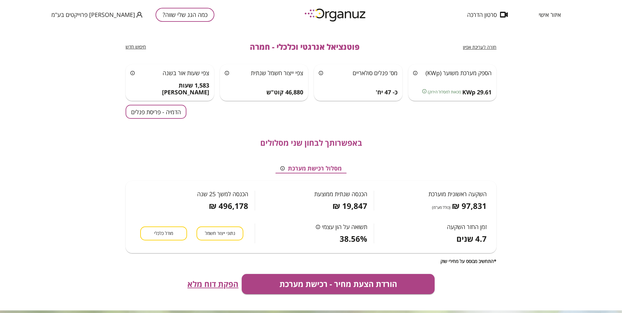
click at [475, 44] on span "חזרה לעריכת אפיון" at bounding box center [479, 47] width 33 height 6
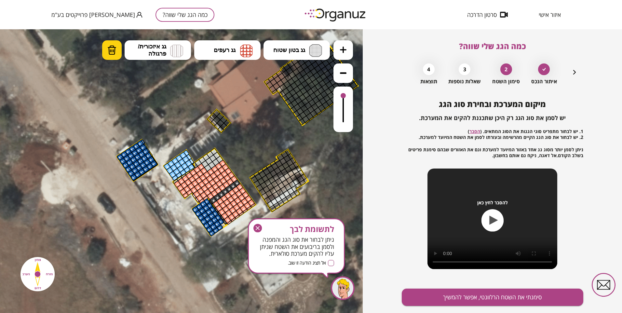
click at [107, 51] on img at bounding box center [111, 50] width 9 height 10
click at [201, 200] on div at bounding box center [202, 201] width 6 height 6
click at [205, 197] on div at bounding box center [206, 198] width 6 height 6
click at [211, 195] on div at bounding box center [210, 196] width 7 height 7
click at [214, 193] on div at bounding box center [213, 193] width 7 height 7
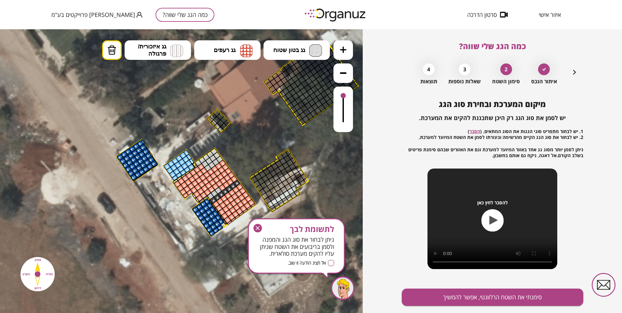
click at [217, 190] on div at bounding box center [217, 190] width 7 height 7
click at [221, 187] on div at bounding box center [222, 187] width 7 height 7
click at [223, 184] on div at bounding box center [225, 184] width 7 height 7
click at [230, 181] on div at bounding box center [229, 181] width 7 height 7
click at [233, 179] on div at bounding box center [233, 178] width 7 height 7
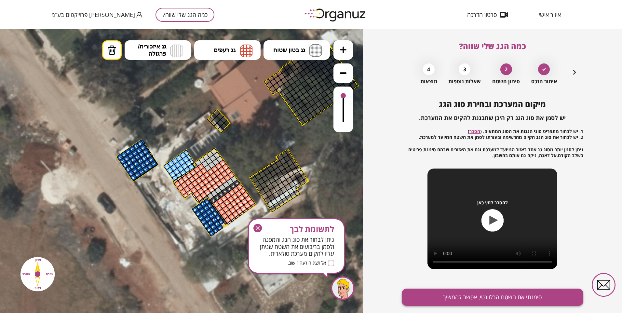
click at [453, 291] on button "סימנתי את השטח הרלוונטי, אפשר להמשיך" at bounding box center [492, 296] width 181 height 17
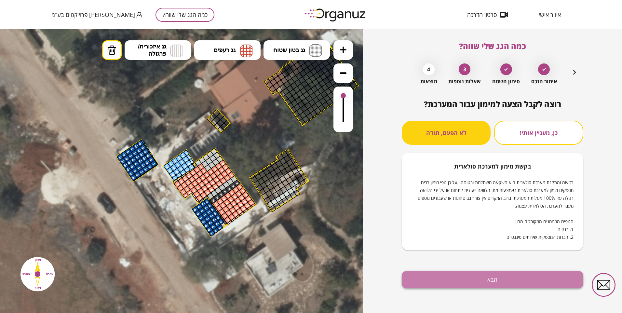
click at [481, 277] on button "הבא" at bounding box center [492, 279] width 181 height 17
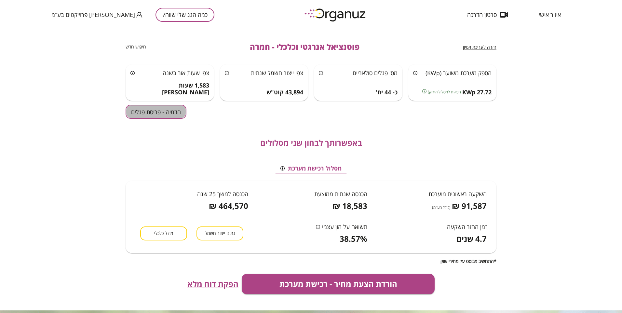
click at [159, 112] on button "הדמיה - פריסת פנלים" at bounding box center [156, 112] width 61 height 14
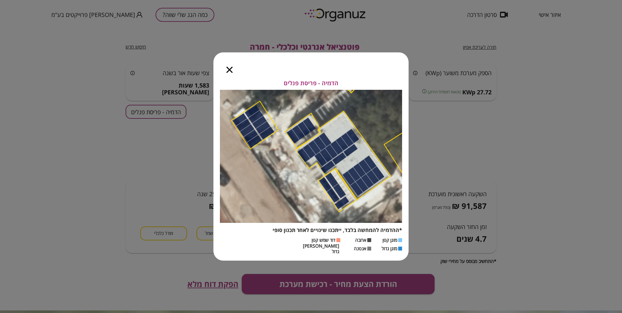
click at [232, 73] on icon "button" at bounding box center [229, 70] width 6 height 6
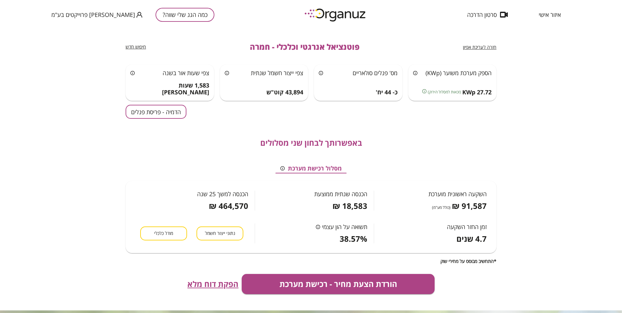
click at [476, 45] on span "חזרה לעריכת אפיון" at bounding box center [479, 47] width 33 height 6
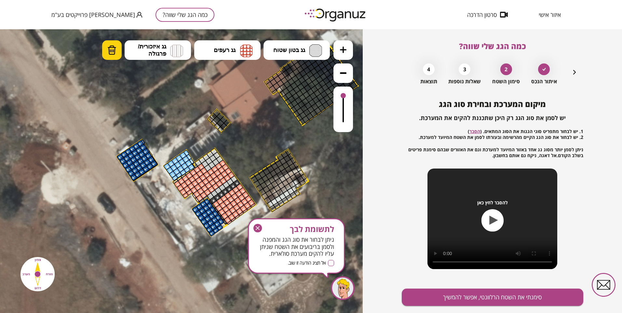
click at [111, 47] on img at bounding box center [111, 50] width 9 height 10
drag, startPoint x: 215, startPoint y: 199, endPoint x: 235, endPoint y: 184, distance: 25.6
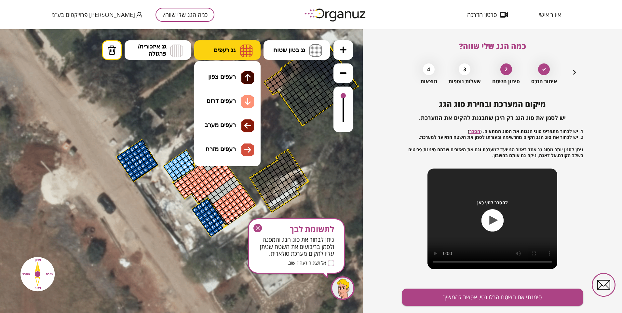
click at [234, 49] on span "גג רעפים" at bounding box center [225, 50] width 22 height 7
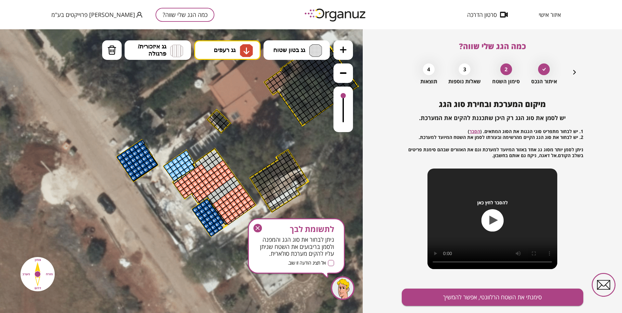
click at [239, 100] on div ".st0 { fill: #FFFFFF; } 10" at bounding box center [181, 171] width 363 height 284
click at [233, 181] on div at bounding box center [233, 179] width 7 height 7
click at [228, 183] on div at bounding box center [229, 182] width 7 height 7
click at [224, 186] on div at bounding box center [225, 184] width 7 height 7
click at [221, 189] on div at bounding box center [222, 187] width 7 height 7
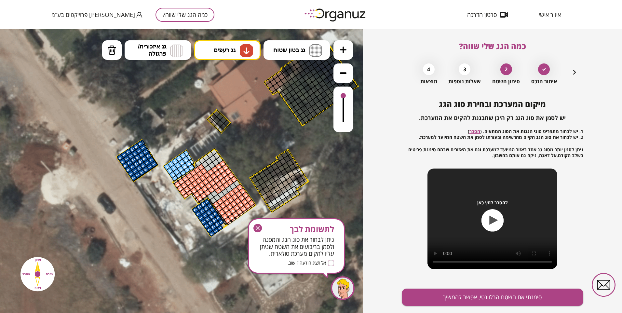
click at [217, 190] on div at bounding box center [217, 190] width 7 height 7
click at [213, 193] on div at bounding box center [213, 193] width 7 height 7
click at [113, 49] on img at bounding box center [111, 50] width 9 height 10
click at [205, 194] on div at bounding box center [207, 192] width 7 height 7
click at [201, 194] on div at bounding box center [203, 195] width 7 height 7
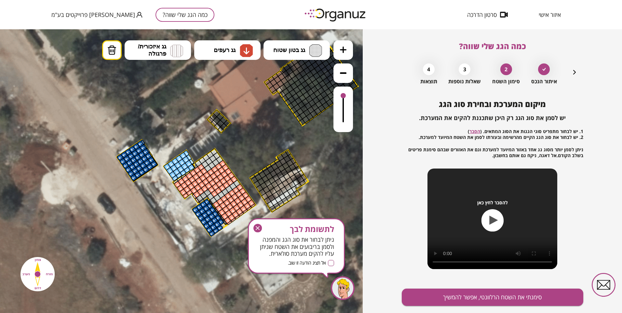
click at [197, 198] on div at bounding box center [199, 197] width 7 height 7
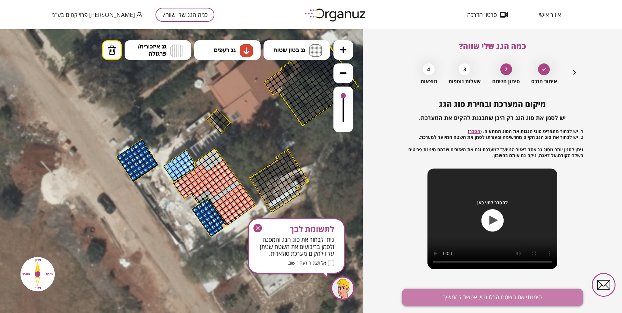
click at [431, 298] on button "סימנתי את השטח הרלוונטי, אפשר להמשיך" at bounding box center [492, 296] width 181 height 17
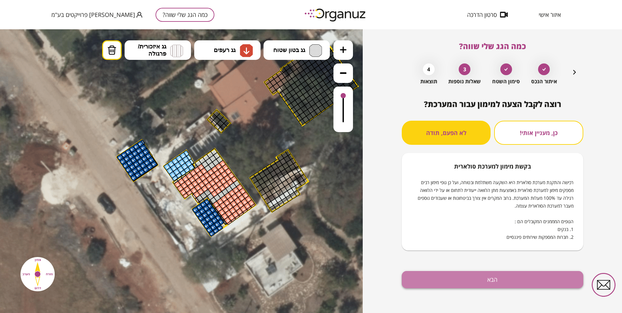
click at [443, 278] on button "הבא" at bounding box center [492, 279] width 181 height 17
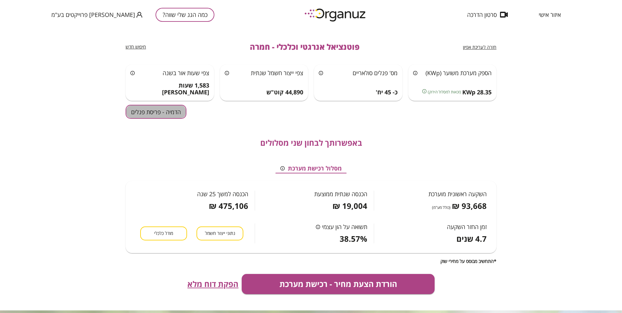
click at [164, 111] on button "הדמיה - פריסת פנלים" at bounding box center [156, 112] width 61 height 14
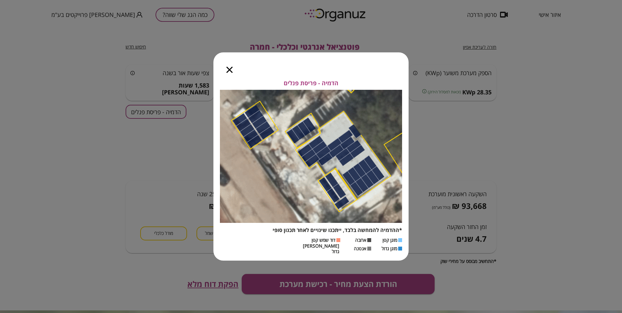
click at [229, 73] on icon "button" at bounding box center [229, 70] width 6 height 6
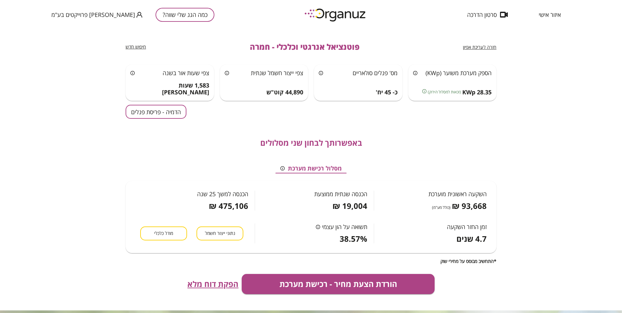
click at [487, 43] on div "חזרה לעריכת אפיון פוטנציאל אנרגטי וכלכלי - חמרה חיפוש חדש" at bounding box center [311, 46] width 371 height 35
click at [486, 47] on span "חזרה לעריכת אפיון" at bounding box center [479, 47] width 33 height 6
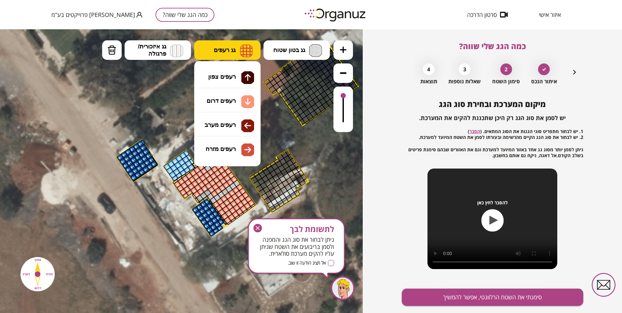
click at [244, 51] on img at bounding box center [246, 50] width 13 height 13
click at [229, 102] on div ".st0 { fill: #FFFFFF; } 10" at bounding box center [181, 171] width 363 height 284
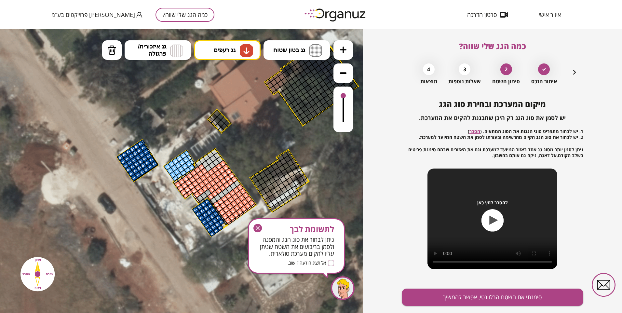
click at [210, 197] on div at bounding box center [210, 196] width 7 height 7
click at [208, 192] on div at bounding box center [207, 192] width 7 height 7
click at [204, 195] on div at bounding box center [203, 195] width 7 height 7
click at [199, 199] on div at bounding box center [199, 197] width 7 height 7
drag, startPoint x: 236, startPoint y: 182, endPoint x: 217, endPoint y: 196, distance: 23.9
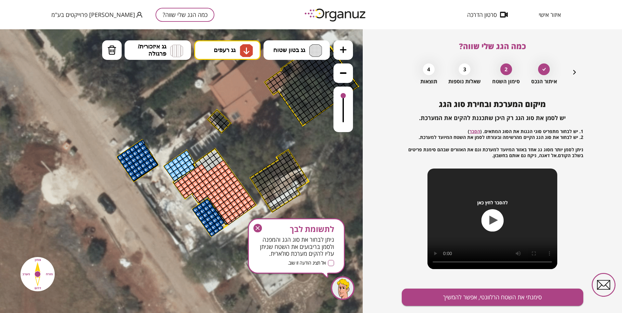
click at [438, 296] on button "סימנתי את השטח הרלוונטי, אפשר להמשיך" at bounding box center [492, 296] width 181 height 17
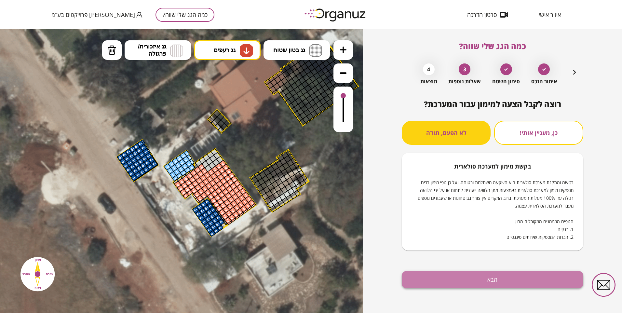
click at [466, 283] on button "הבא" at bounding box center [492, 279] width 181 height 17
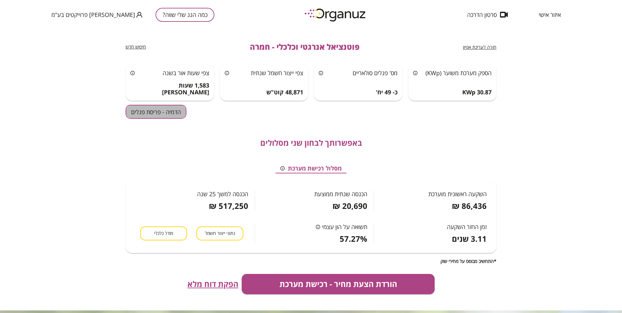
click at [158, 113] on button "הדמיה - פריסת פנלים" at bounding box center [156, 112] width 61 height 14
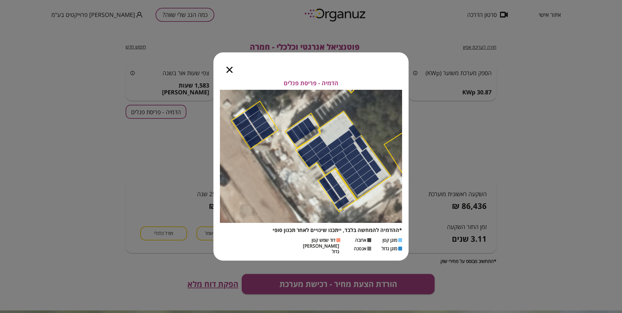
click at [230, 72] on icon "button" at bounding box center [229, 70] width 6 height 6
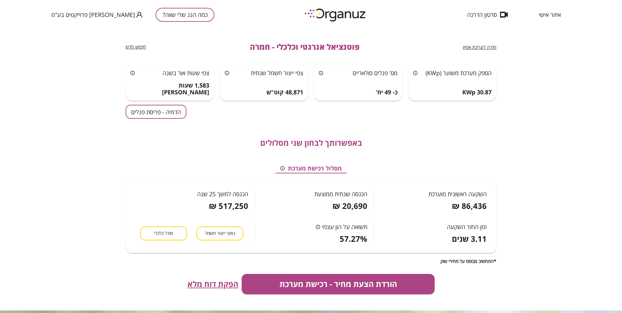
click at [476, 47] on span "חזרה לעריכת אפיון" at bounding box center [479, 47] width 33 height 6
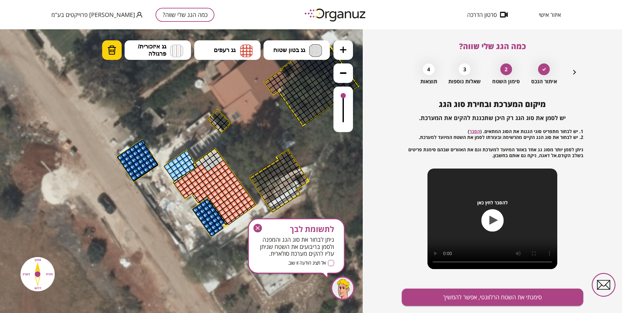
click at [107, 47] on img at bounding box center [111, 50] width 9 height 10
click at [210, 196] on div at bounding box center [210, 196] width 7 height 7
click at [211, 199] on div at bounding box center [213, 200] width 7 height 7
drag, startPoint x: 225, startPoint y: 190, endPoint x: 235, endPoint y: 183, distance: 12.1
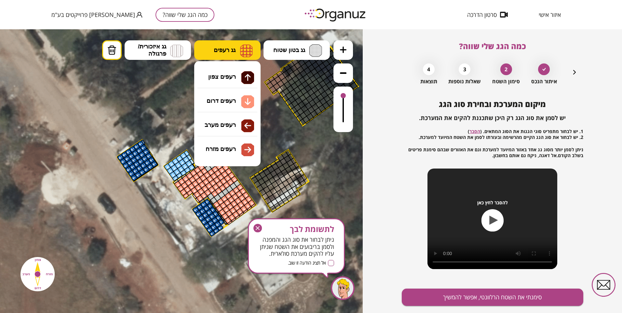
click at [217, 50] on span "גג רעפים" at bounding box center [225, 50] width 22 height 7
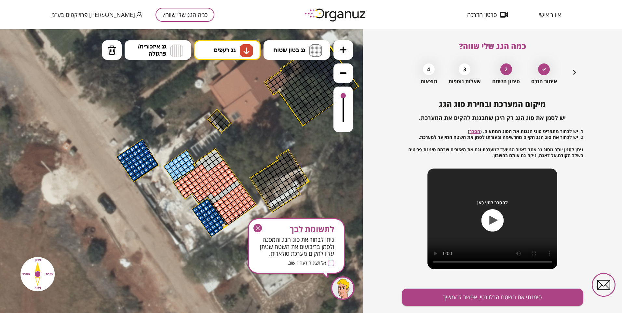
click at [236, 101] on div ".st0 { fill: #FFFFFF; } 10" at bounding box center [181, 171] width 363 height 284
drag, startPoint x: 218, startPoint y: 161, endPoint x: 206, endPoint y: 170, distance: 15.3
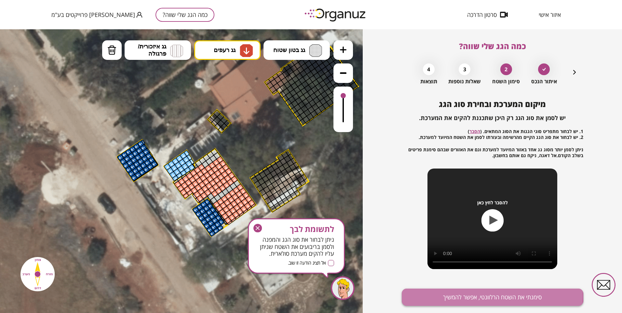
click at [442, 296] on button "סימנתי את השטח הרלוונטי, אפשר להמשיך" at bounding box center [492, 296] width 181 height 17
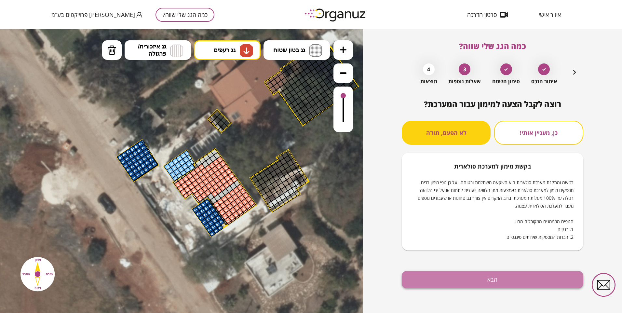
click at [442, 279] on button "הבא" at bounding box center [492, 279] width 181 height 17
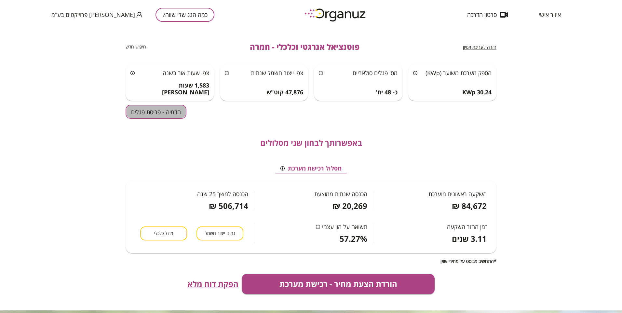
click at [172, 113] on button "הדמיה - פריסת פנלים" at bounding box center [156, 112] width 61 height 14
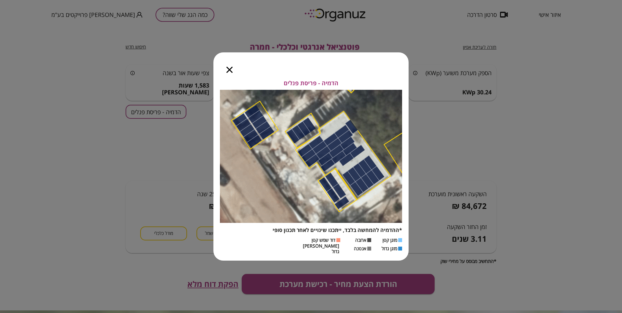
click at [229, 70] on icon "button" at bounding box center [229, 70] width 6 height 6
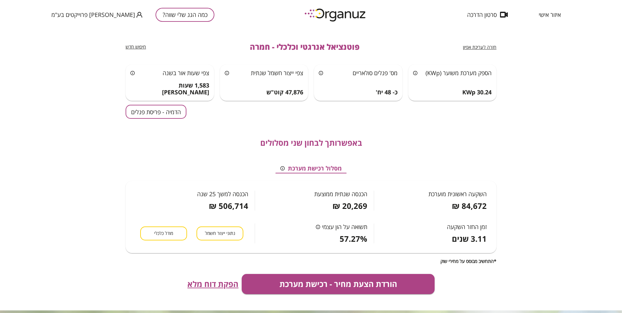
click at [477, 46] on span "חזרה לעריכת אפיון" at bounding box center [479, 47] width 33 height 6
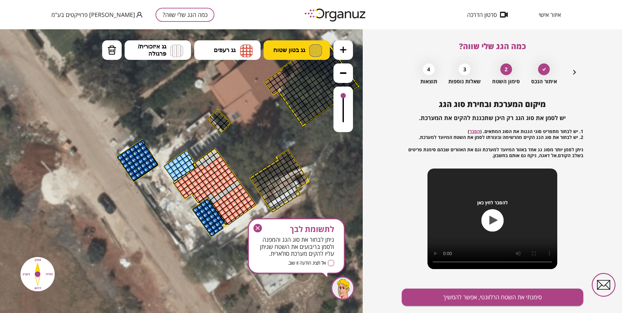
click at [315, 47] on img at bounding box center [315, 50] width 13 height 13
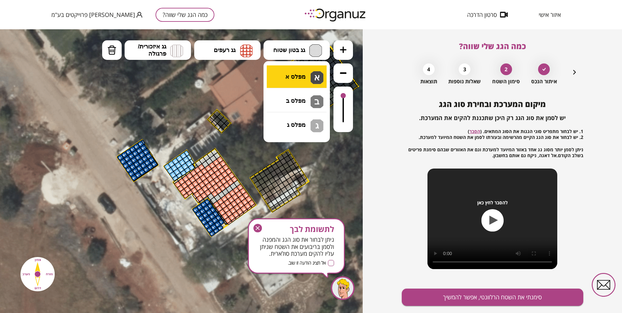
click at [305, 74] on div ".st0 { fill: #FFFFFF; } 10" at bounding box center [181, 171] width 363 height 284
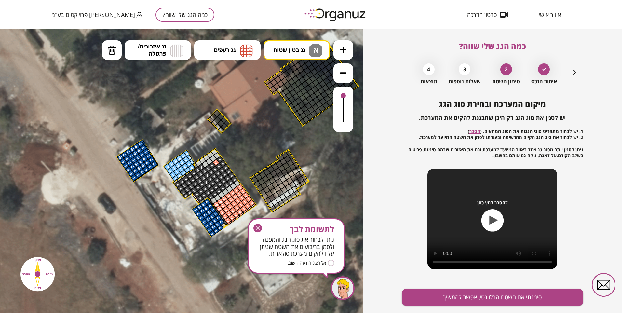
drag, startPoint x: 210, startPoint y: 195, endPoint x: 210, endPoint y: 172, distance: 23.7
click at [217, 162] on div at bounding box center [215, 162] width 7 height 7
drag, startPoint x: 109, startPoint y: 49, endPoint x: 111, endPoint y: 52, distance: 3.6
click at [109, 50] on img at bounding box center [111, 50] width 9 height 10
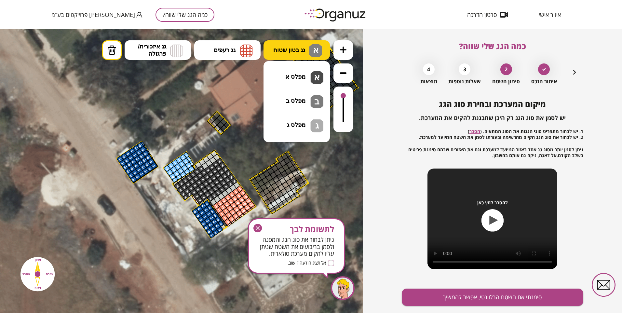
drag, startPoint x: 281, startPoint y: 43, endPoint x: 277, endPoint y: 48, distance: 5.6
click at [281, 44] on button "גג בטון שטוח א" at bounding box center [296, 50] width 66 height 20
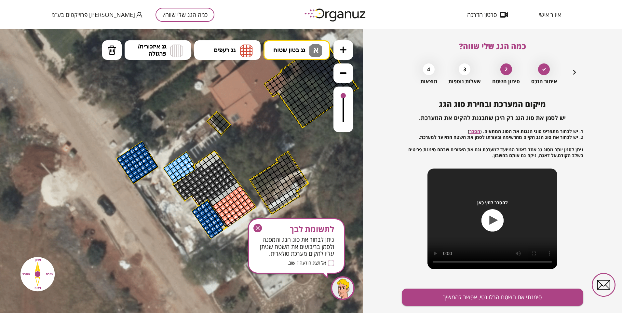
click at [299, 78] on div ".st0 { fill: #FFFFFF; } 10" at bounding box center [181, 171] width 363 height 284
click at [198, 166] on div at bounding box center [197, 164] width 7 height 7
click at [194, 167] on div at bounding box center [195, 167] width 6 height 7
click at [466, 295] on button "סימנתי את השטח הרלוונטי, אפשר להמשיך" at bounding box center [492, 296] width 181 height 17
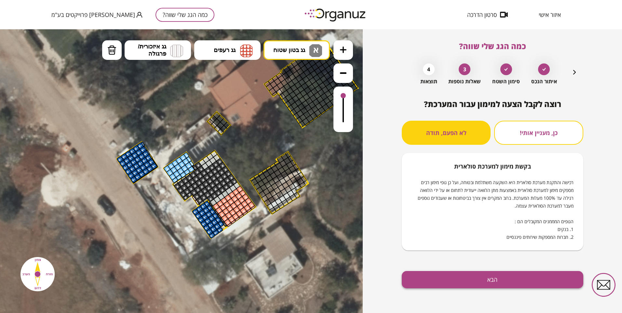
click at [480, 279] on button "הבא" at bounding box center [492, 279] width 181 height 17
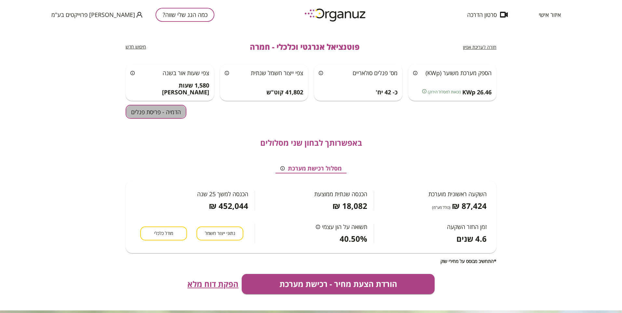
click at [160, 113] on button "הדמיה - פריסת פנלים" at bounding box center [156, 112] width 61 height 14
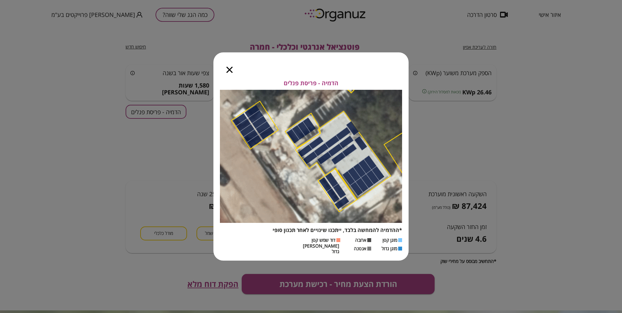
click at [227, 71] on icon "button" at bounding box center [229, 70] width 6 height 6
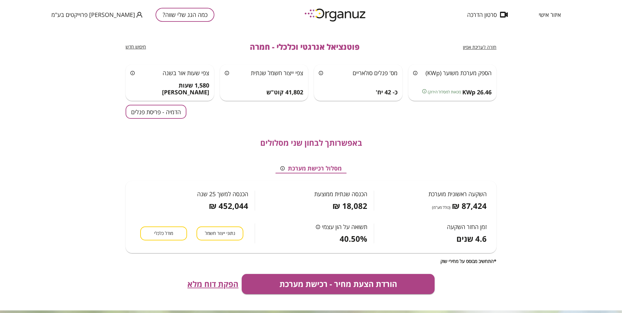
click at [469, 42] on div "חזרה לעריכת אפיון פוטנציאל אנרגטי וכלכלי - חמרה חיפוש חדש" at bounding box center [311, 46] width 371 height 35
click at [471, 47] on span "חזרה לעריכת אפיון" at bounding box center [479, 47] width 33 height 6
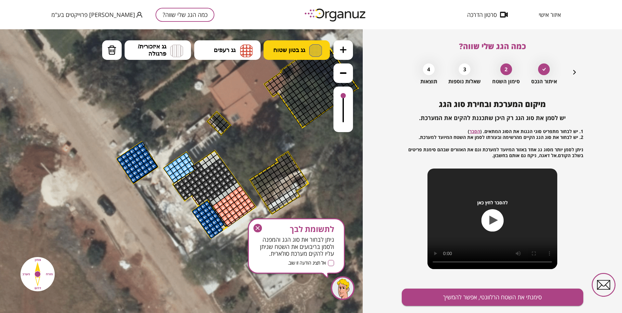
click at [279, 48] on span "גג בטון שטוח" at bounding box center [289, 50] width 32 height 7
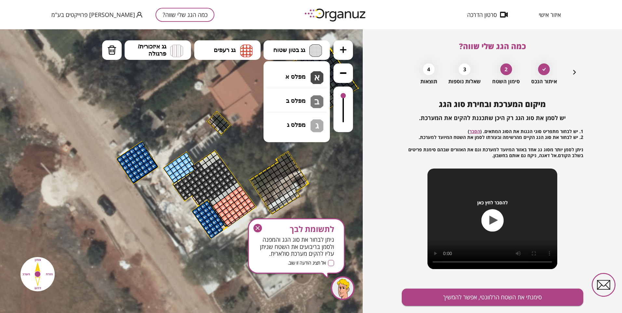
click at [282, 79] on div ".st0 { fill: #FFFFFF; } 10" at bounding box center [181, 171] width 363 height 284
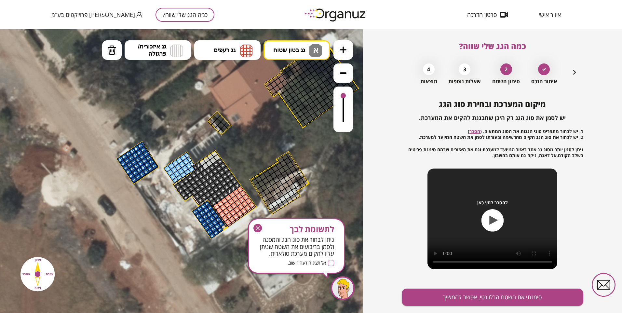
drag, startPoint x: 213, startPoint y: 203, endPoint x: 236, endPoint y: 183, distance: 29.7
click at [175, 183] on div at bounding box center [176, 183] width 6 height 5
click at [180, 181] on div at bounding box center [180, 180] width 6 height 5
click at [184, 177] on div at bounding box center [183, 174] width 7 height 7
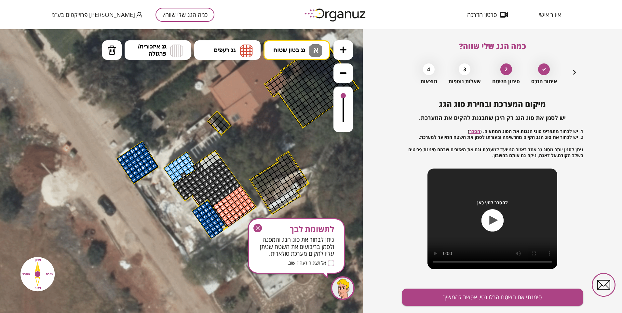
click at [182, 179] on div at bounding box center [184, 178] width 6 height 5
click at [186, 175] on div at bounding box center [187, 171] width 7 height 7
click at [190, 175] on div at bounding box center [193, 174] width 7 height 7
click at [187, 175] on div at bounding box center [188, 175] width 6 height 5
click at [149, 48] on span "גג איזכורית/ פרגולה" at bounding box center [152, 50] width 28 height 14
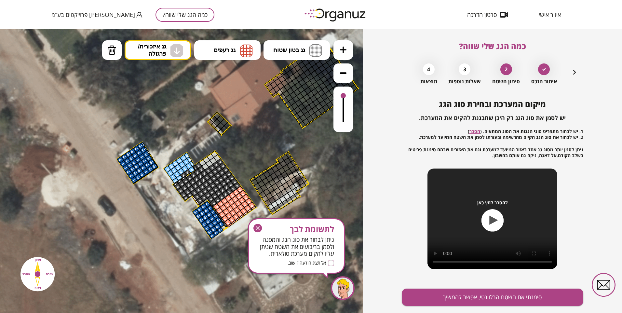
click at [169, 100] on div ".st0 { fill: #FFFFFF; } 10" at bounding box center [181, 171] width 363 height 284
click at [182, 174] on div at bounding box center [183, 175] width 7 height 7
click at [186, 172] on div at bounding box center [187, 172] width 7 height 7
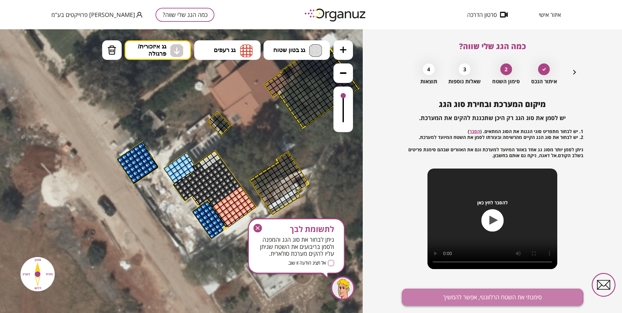
click at [466, 296] on button "סימנתי את השטח הרלוונטי, אפשר להמשיך" at bounding box center [492, 296] width 181 height 17
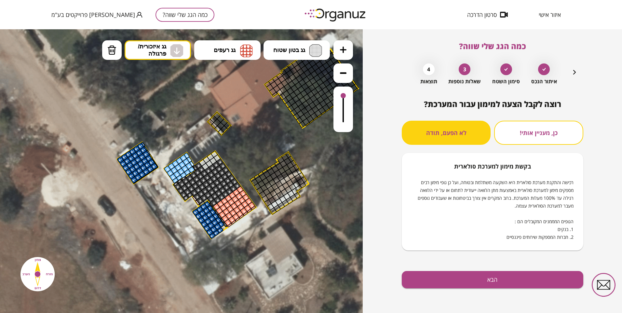
click at [466, 296] on div "רוצה לקבל הצעה למימון עבור המערכת? כן, מעניין אותי! לא הפעם, תודה בקשת [PERSON_…" at bounding box center [492, 206] width 181 height 213
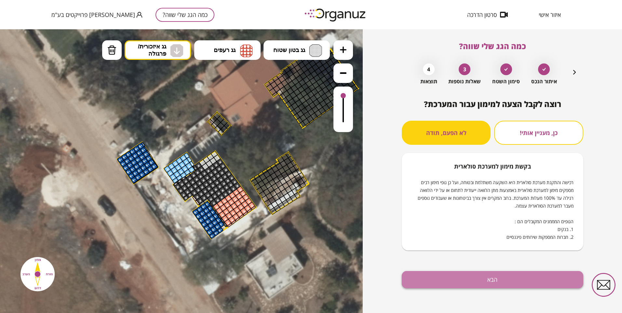
click at [461, 283] on button "הבא" at bounding box center [492, 279] width 181 height 17
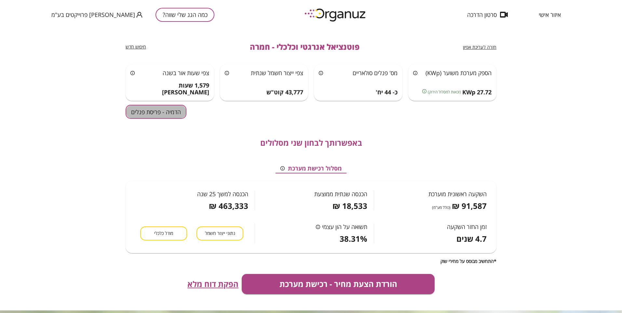
click at [157, 112] on button "הדמיה - פריסת פנלים" at bounding box center [156, 112] width 61 height 14
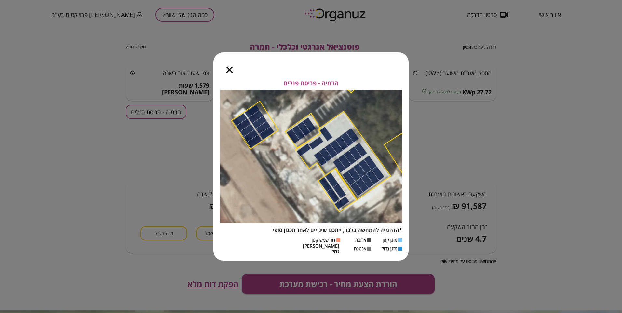
click at [230, 71] on icon "button" at bounding box center [229, 70] width 6 height 6
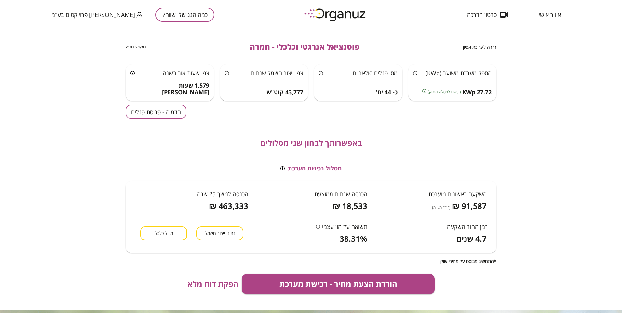
click at [482, 46] on span "חזרה לעריכת אפיון" at bounding box center [479, 47] width 33 height 6
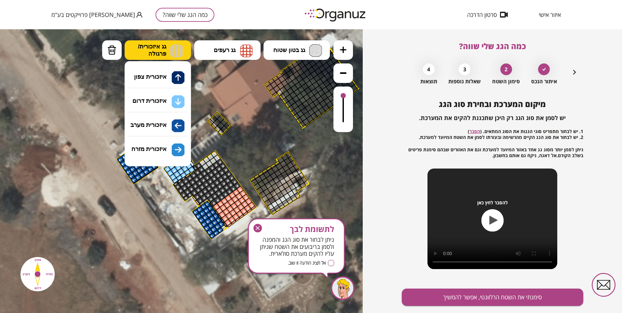
click at [152, 51] on span "גג איזכורית/ פרגולה" at bounding box center [152, 50] width 28 height 14
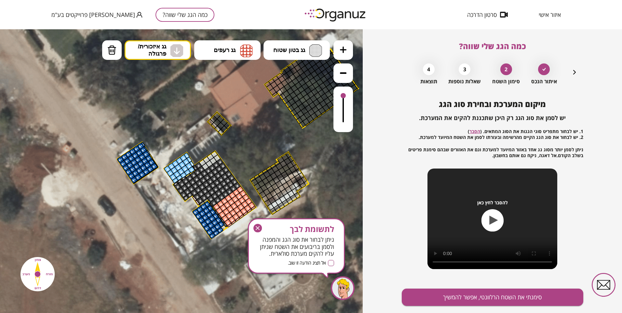
click at [162, 103] on div ".st0 { fill: #FFFFFF; } 10" at bounding box center [181, 171] width 363 height 284
drag, startPoint x: 217, startPoint y: 199, endPoint x: 207, endPoint y: 184, distance: 18.2
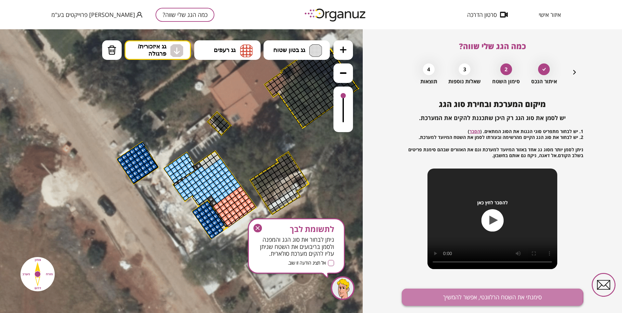
click at [446, 295] on button "סימנתי את השטח הרלוונטי, אפשר להמשיך" at bounding box center [492, 296] width 181 height 17
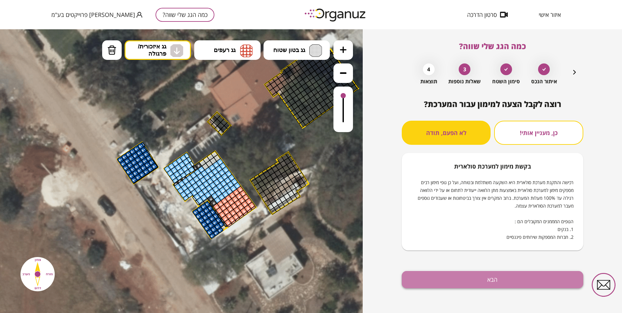
click at [445, 279] on button "הבא" at bounding box center [492, 279] width 181 height 17
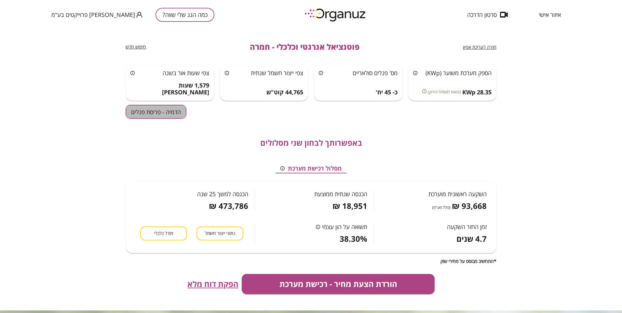
click at [147, 112] on button "הדמיה - פריסת פנלים" at bounding box center [156, 112] width 61 height 14
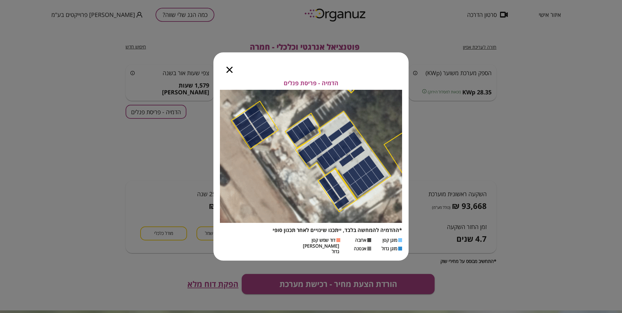
drag, startPoint x: 279, startPoint y: 77, endPoint x: 279, endPoint y: 72, distance: 5.6
click at [279, 72] on div "הדמיה - פריסת פנלים *ההדמיה להמחשה בלבד, ייתכנו שינויים לאחר תכנון סופי מזגן קט…" at bounding box center [310, 156] width 195 height 208
click at [295, 108] on img at bounding box center [311, 156] width 182 height 133
